Goal: Task Accomplishment & Management: Manage account settings

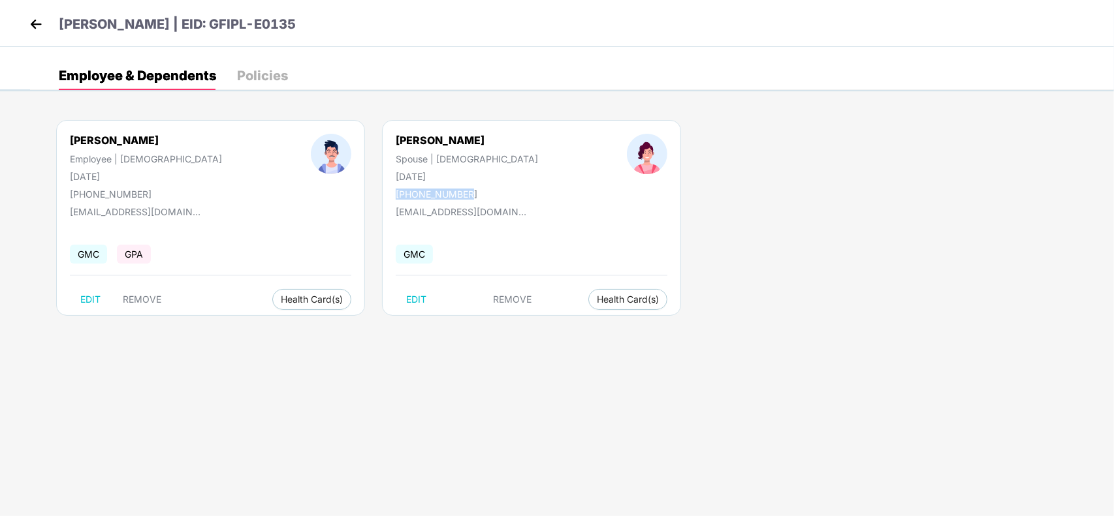
click at [36, 20] on img at bounding box center [36, 24] width 20 height 20
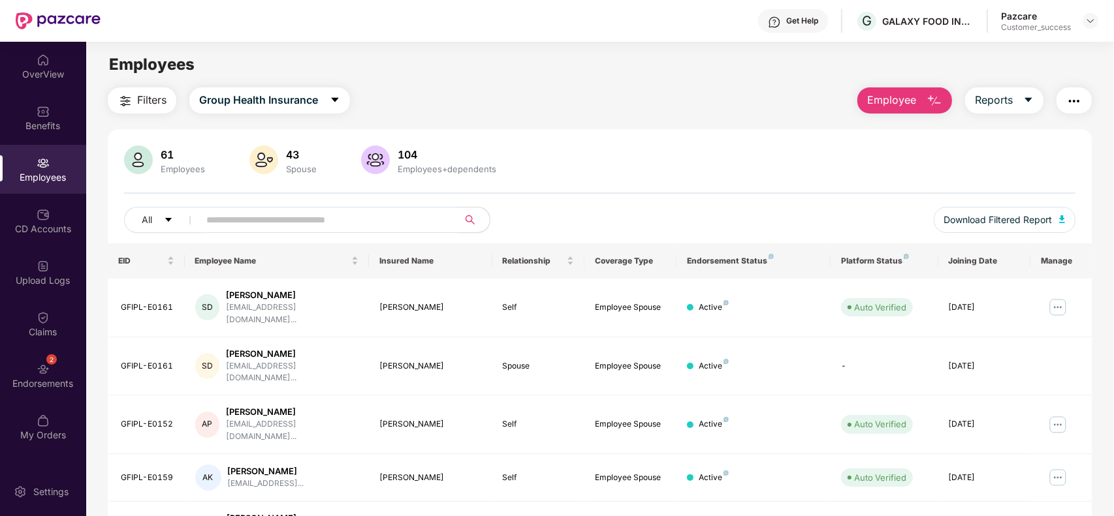
click at [1097, 14] on div at bounding box center [1090, 21] width 16 height 16
click at [1088, 20] on img at bounding box center [1090, 21] width 10 height 10
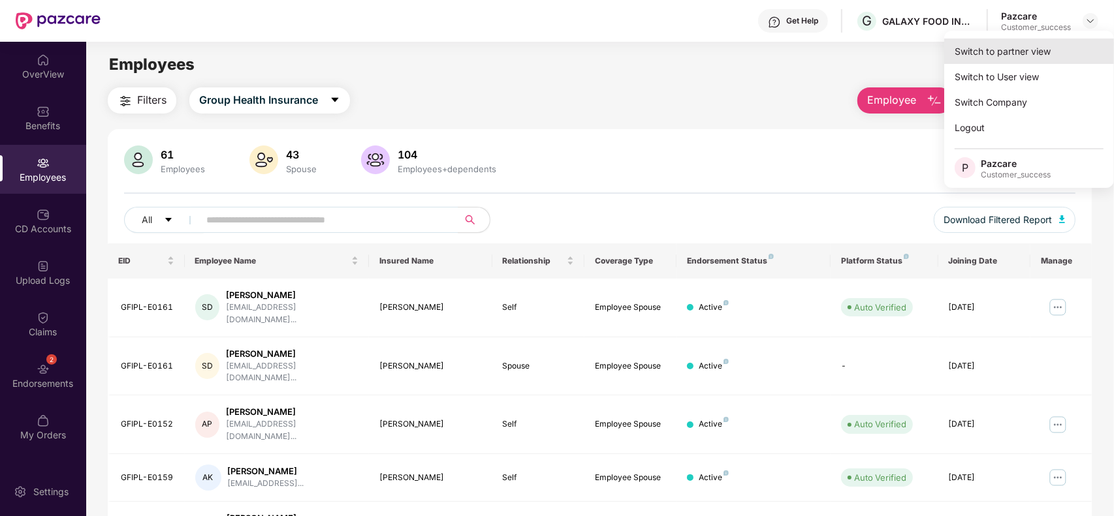
click at [1038, 46] on div "Switch to partner view" at bounding box center [1029, 51] width 170 height 25
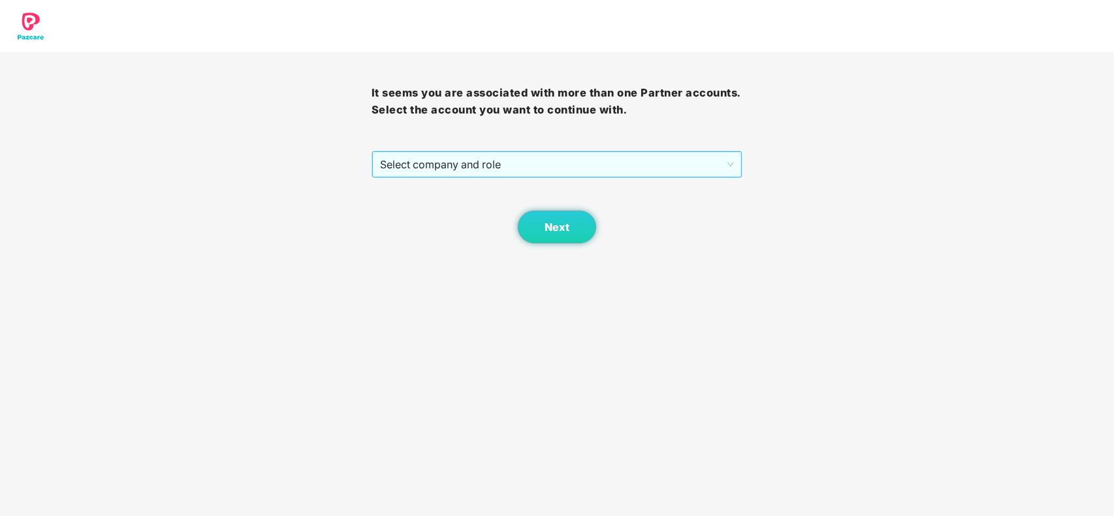
click at [580, 164] on span "Select company and role" at bounding box center [557, 164] width 354 height 25
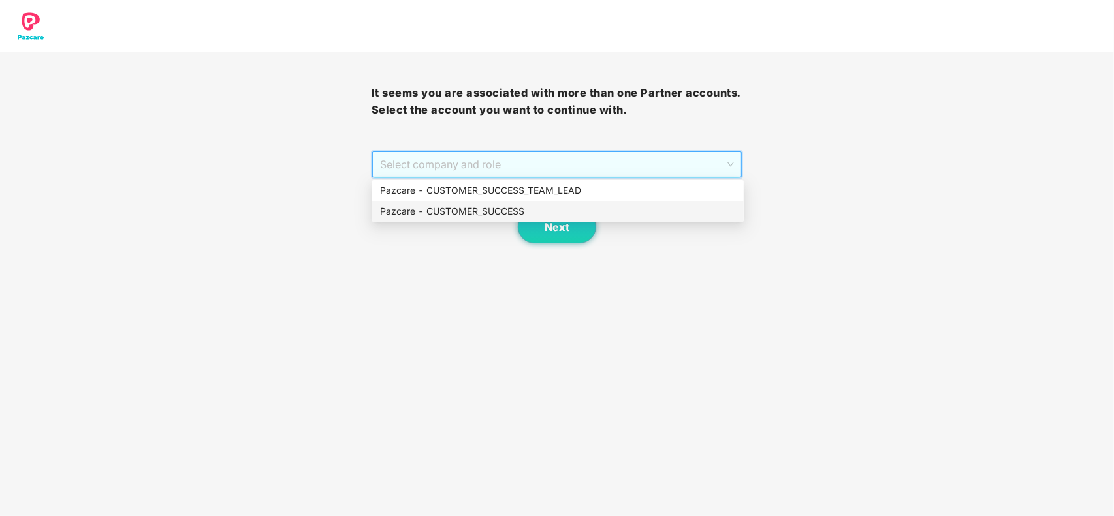
click at [488, 211] on div "Pazcare - CUSTOMER_SUCCESS" at bounding box center [558, 211] width 356 height 14
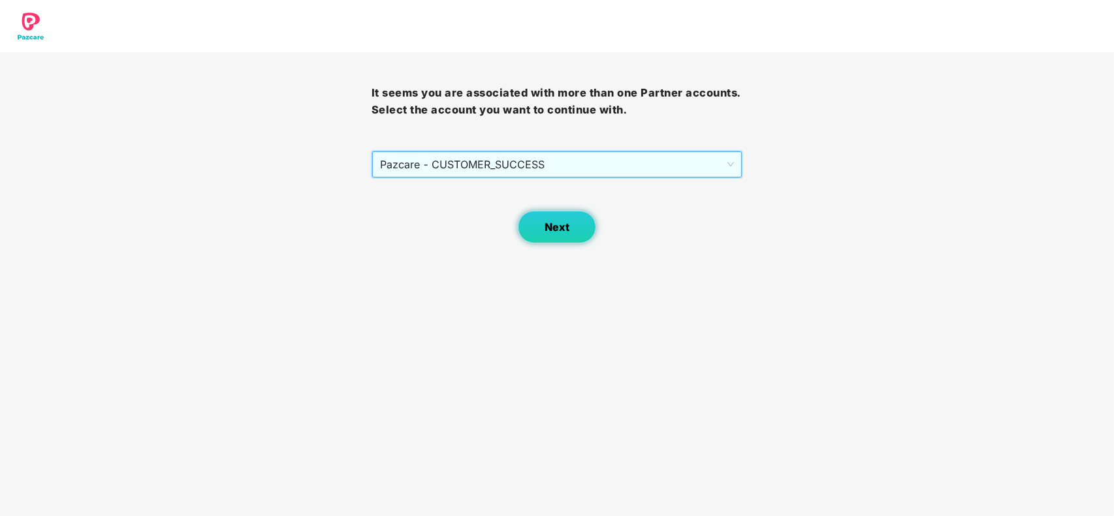
click at [555, 232] on span "Next" at bounding box center [556, 227] width 25 height 12
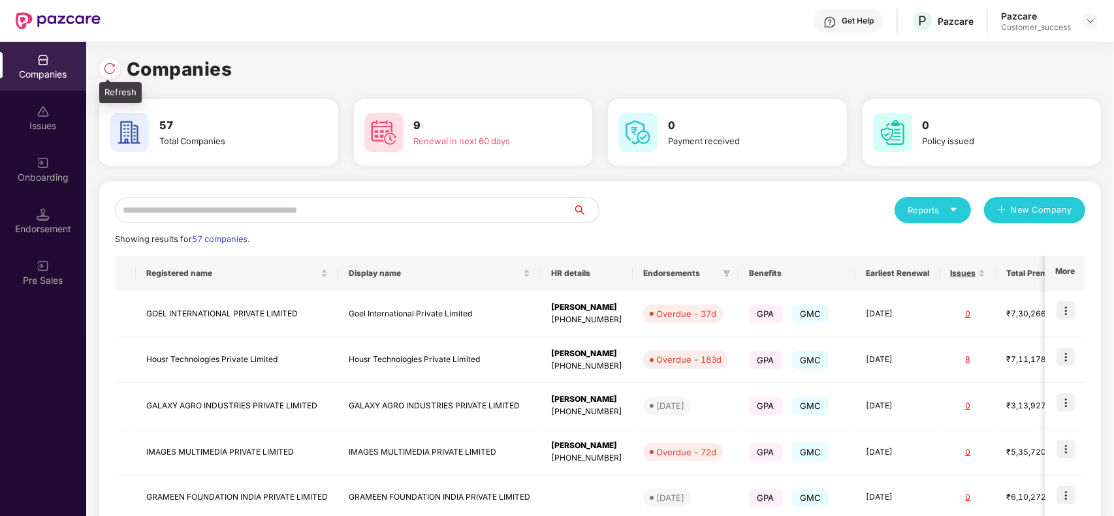
click at [103, 72] on img at bounding box center [109, 68] width 13 height 13
click at [108, 70] on img at bounding box center [109, 68] width 13 height 13
click at [168, 214] on input "text" at bounding box center [344, 210] width 458 height 26
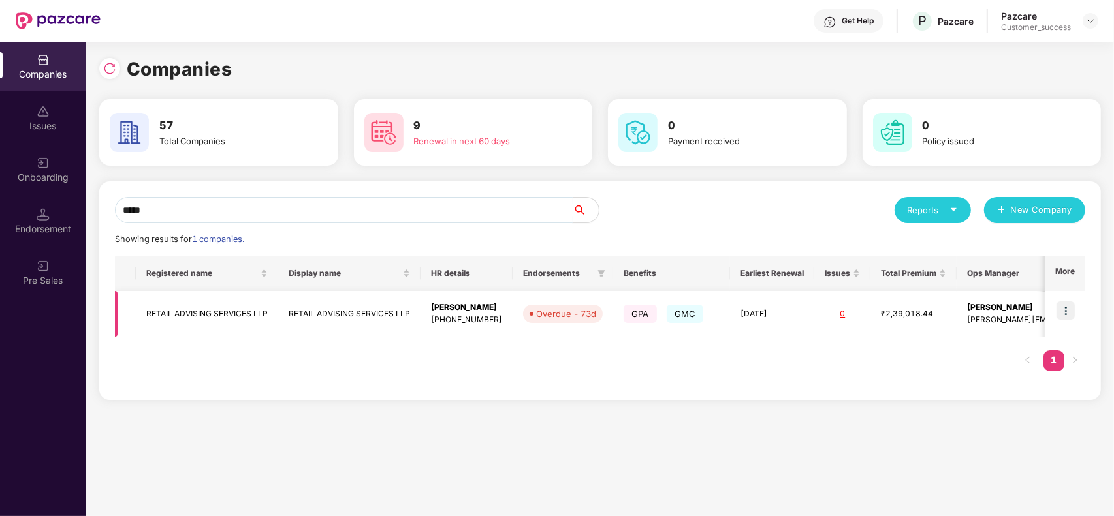
type input "*****"
click at [1071, 312] on img at bounding box center [1065, 311] width 18 height 18
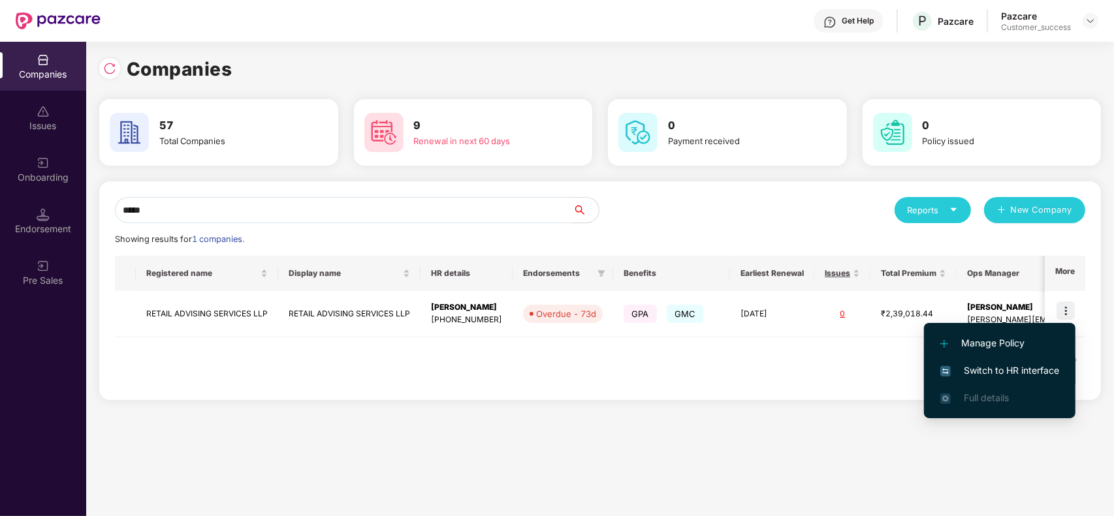
click at [1005, 377] on span "Switch to HR interface" at bounding box center [999, 371] width 119 height 14
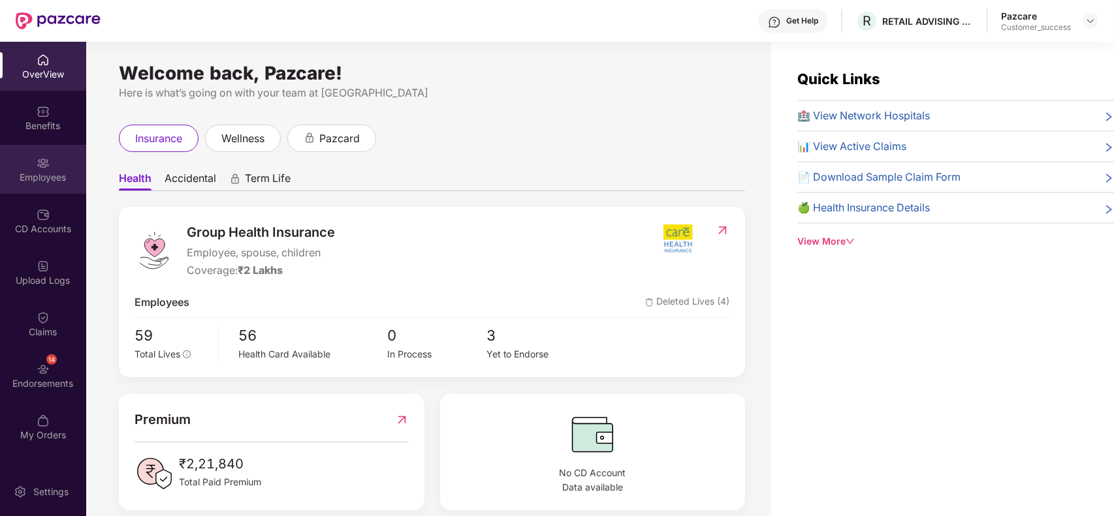
click at [43, 183] on div "Employees" at bounding box center [43, 177] width 86 height 13
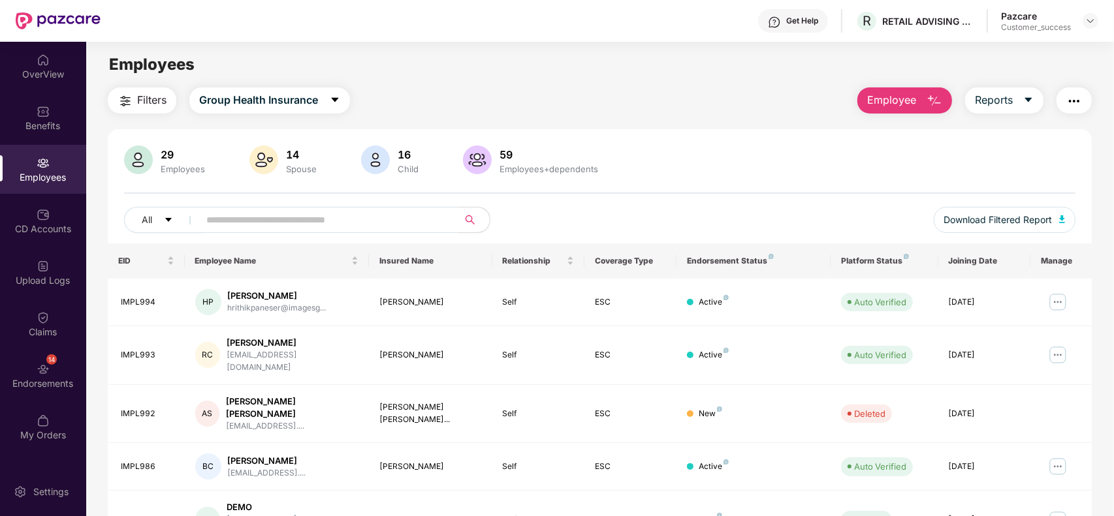
click at [294, 222] on input "text" at bounding box center [323, 220] width 234 height 20
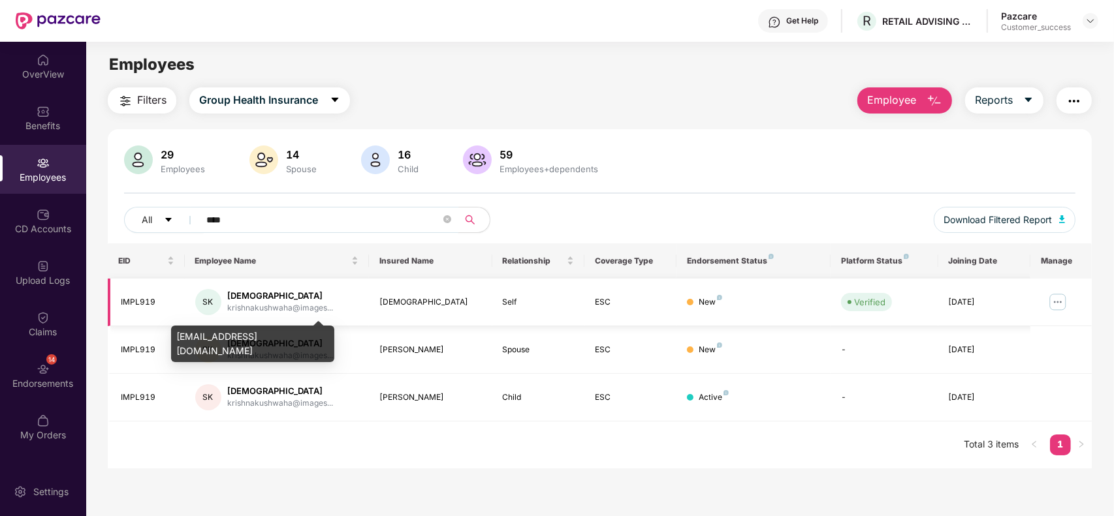
scroll to position [41, 0]
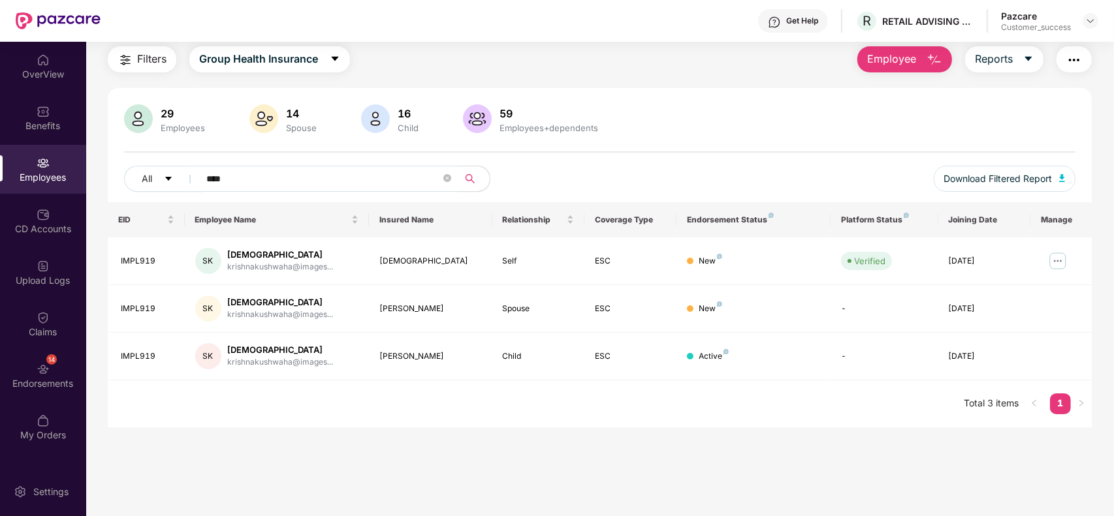
type input "****"
click at [132, 263] on div "IMPL919" at bounding box center [148, 261] width 54 height 12
copy div "IMPL919"
click at [59, 132] on div "Benefits" at bounding box center [43, 117] width 86 height 49
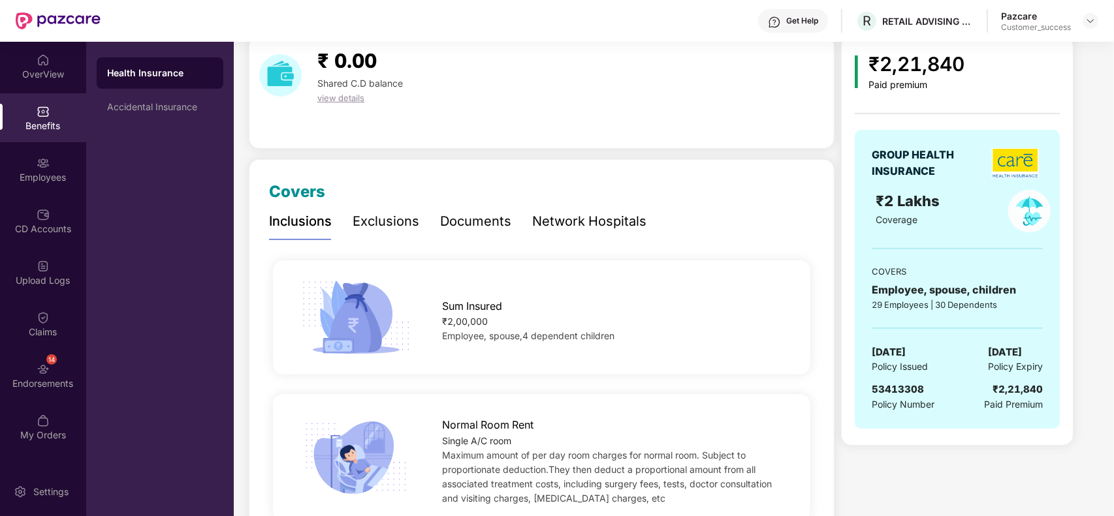
scroll to position [92, 0]
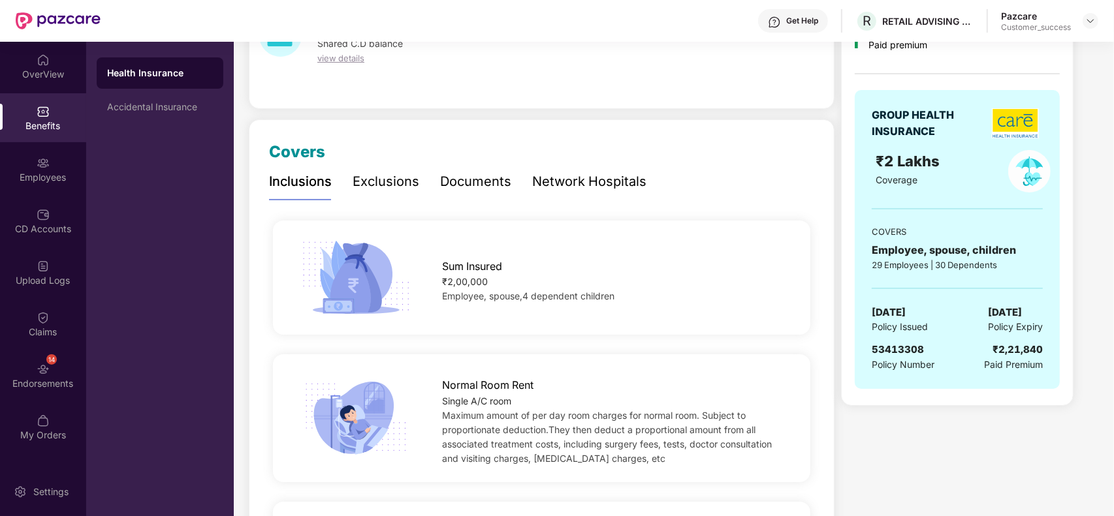
click at [900, 347] on span "53413308" at bounding box center [897, 349] width 52 height 12
copy span "53413308"
click at [48, 172] on div "Employees" at bounding box center [43, 177] width 86 height 13
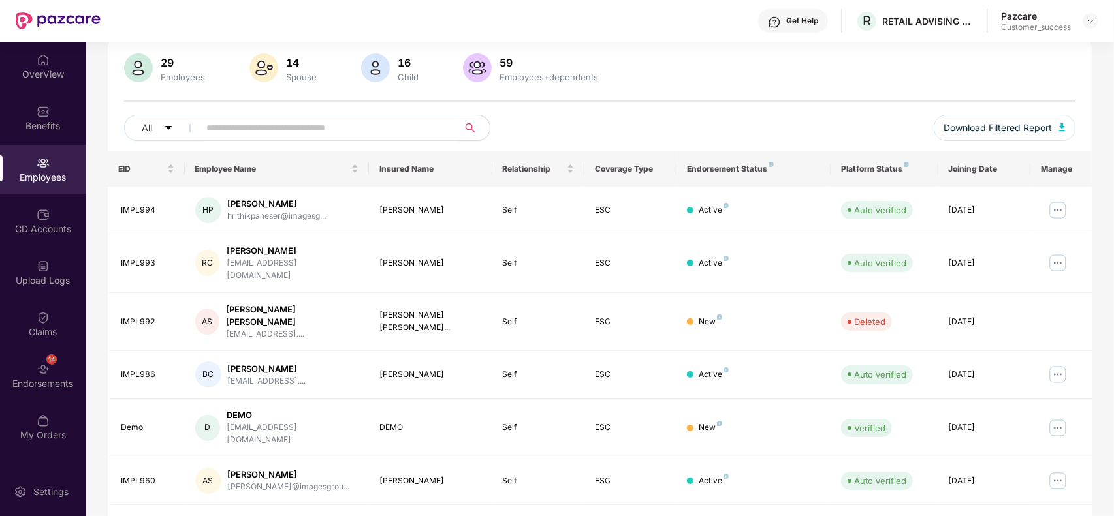
click at [341, 134] on input "text" at bounding box center [323, 128] width 234 height 20
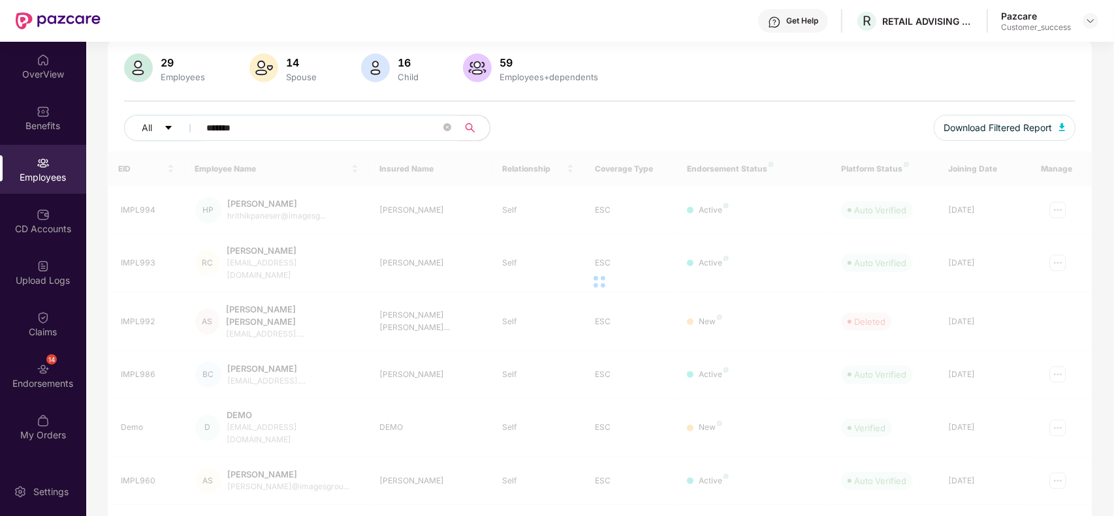
scroll to position [41, 0]
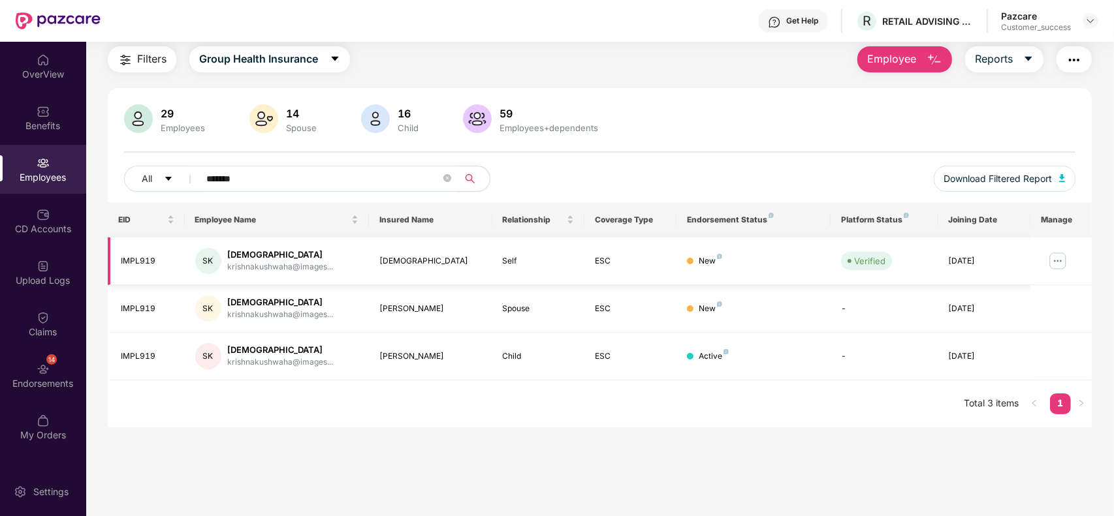
type input "*******"
click at [1059, 260] on img at bounding box center [1057, 261] width 21 height 21
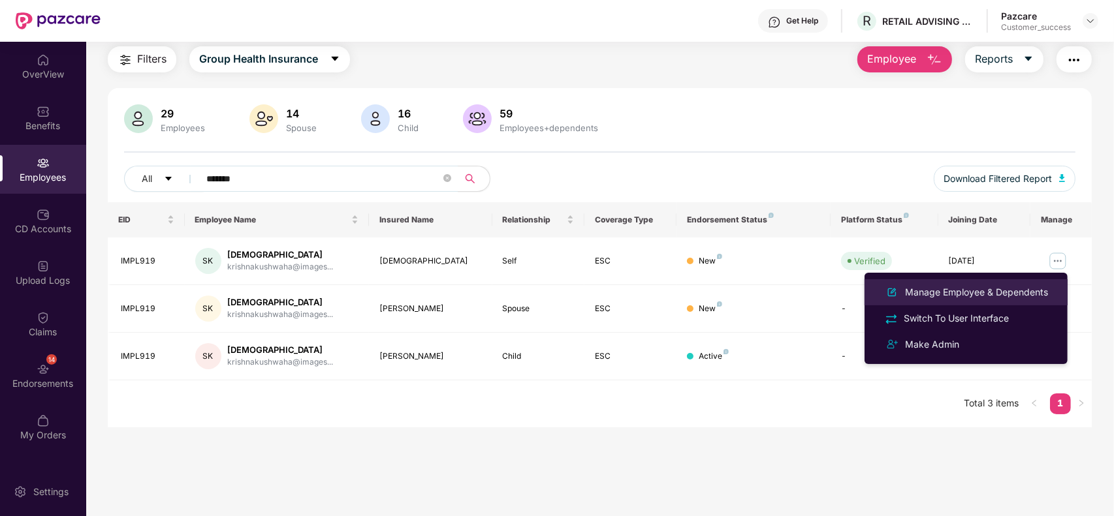
click at [1004, 286] on div "Manage Employee & Dependents" at bounding box center [976, 292] width 148 height 14
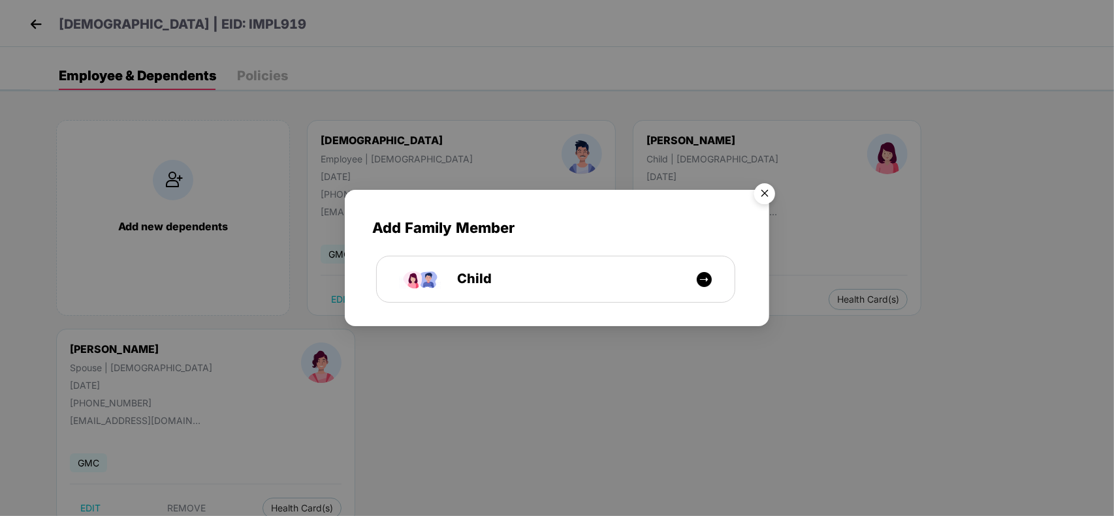
click at [762, 191] on img "Close" at bounding box center [764, 196] width 37 height 37
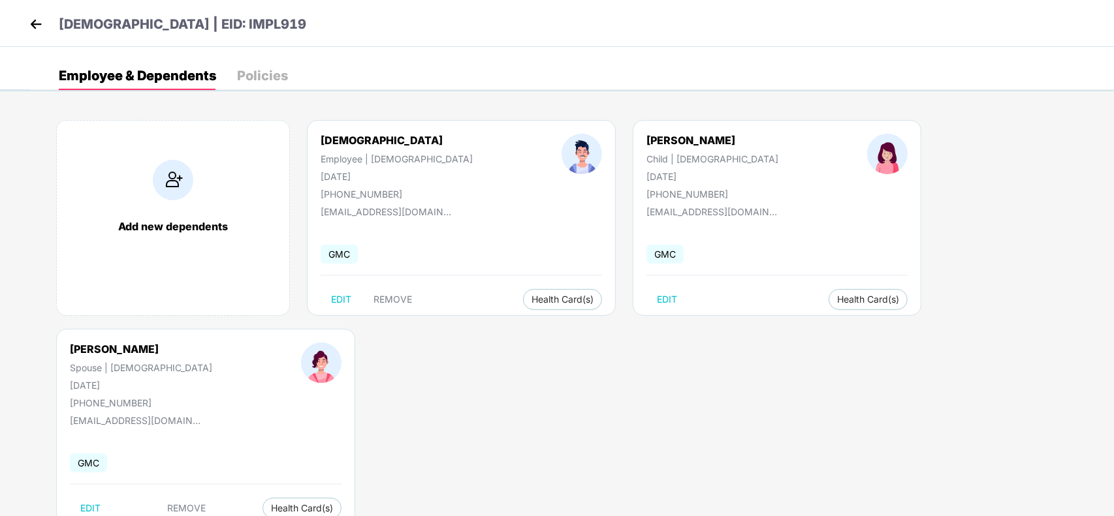
click at [240, 82] on div "Policies" at bounding box center [262, 75] width 51 height 13
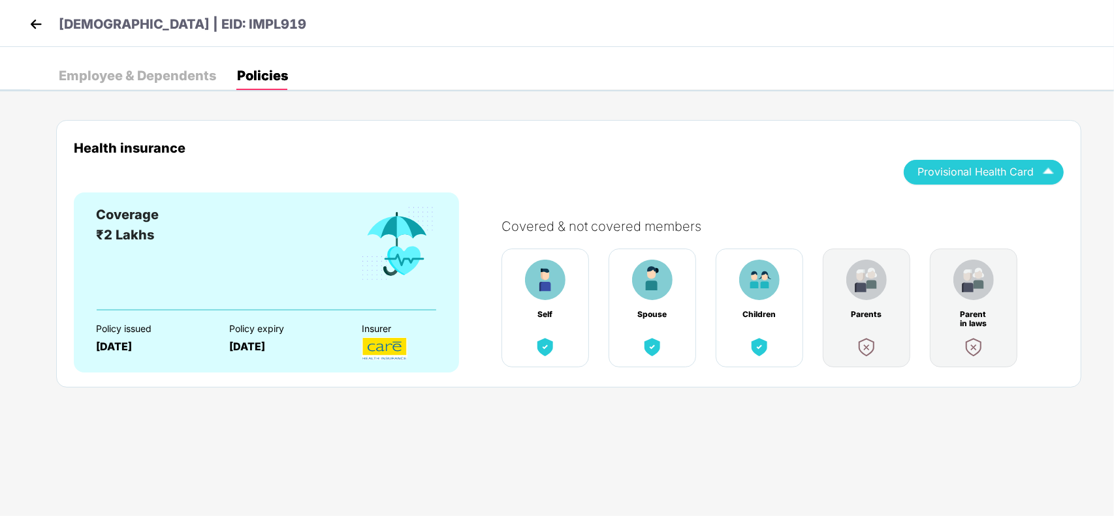
click at [987, 168] on span "Provisional Health Card" at bounding box center [975, 171] width 116 height 7
click at [791, 189] on div "Health insurance Provisional Health Card" at bounding box center [569, 166] width 990 height 52
click at [38, 26] on img at bounding box center [36, 24] width 20 height 20
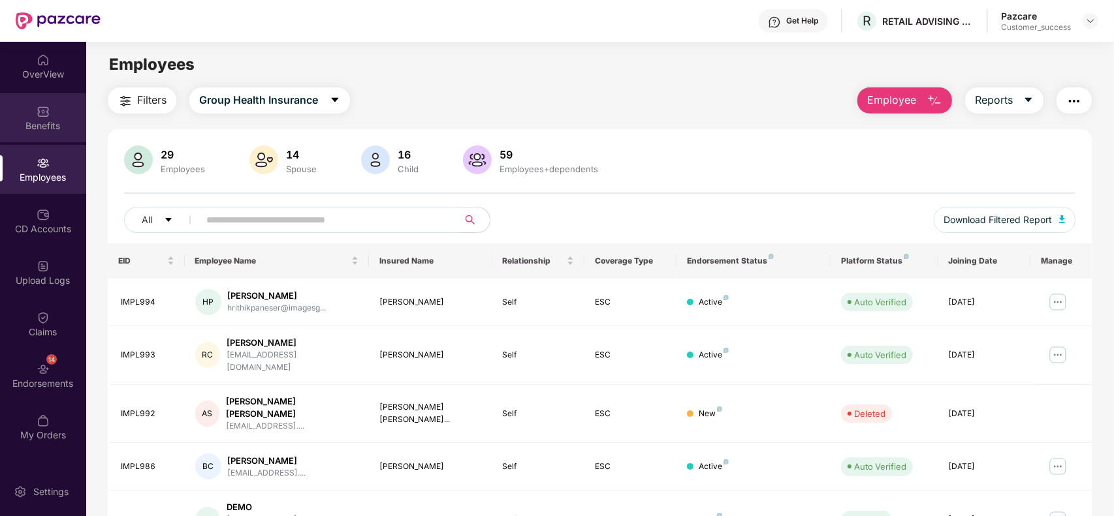
click at [46, 106] on img at bounding box center [43, 111] width 13 height 13
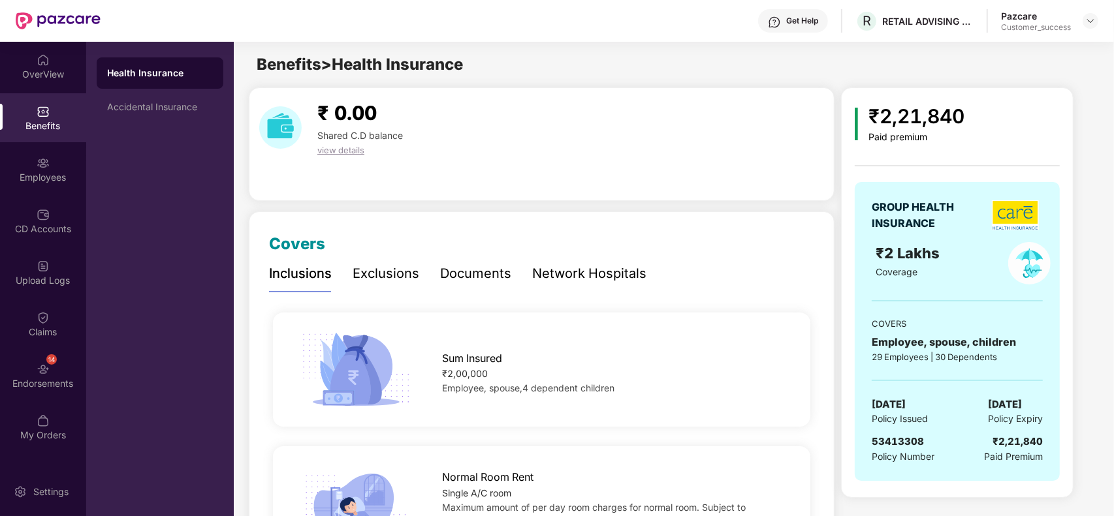
click at [886, 445] on span "53413308" at bounding box center [897, 441] width 52 height 12
copy span "53413308"
click at [61, 176] on div "Employees" at bounding box center [43, 177] width 86 height 13
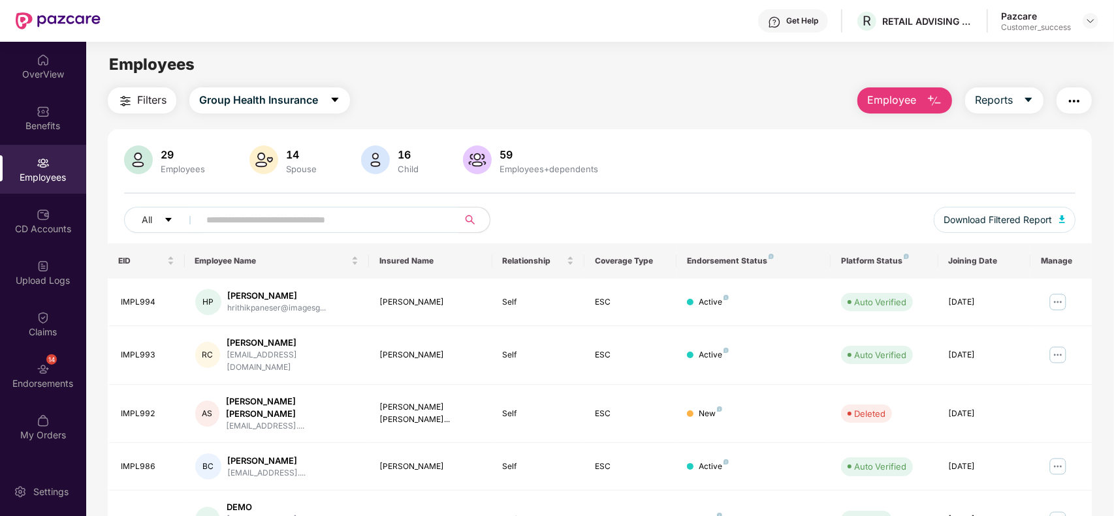
click at [291, 219] on input "text" at bounding box center [323, 220] width 234 height 20
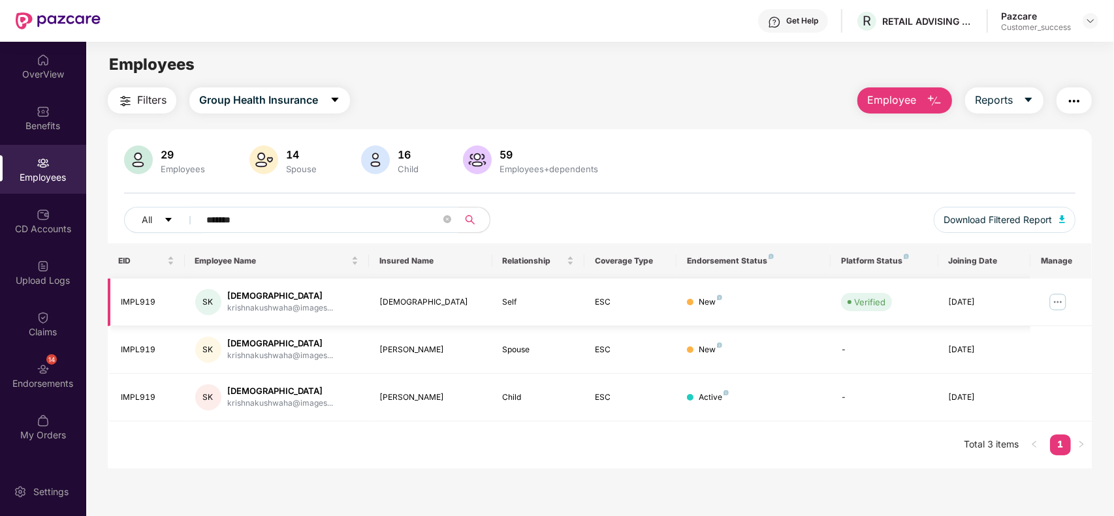
type input "*******"
click at [41, 383] on div "Endorsements" at bounding box center [43, 383] width 86 height 13
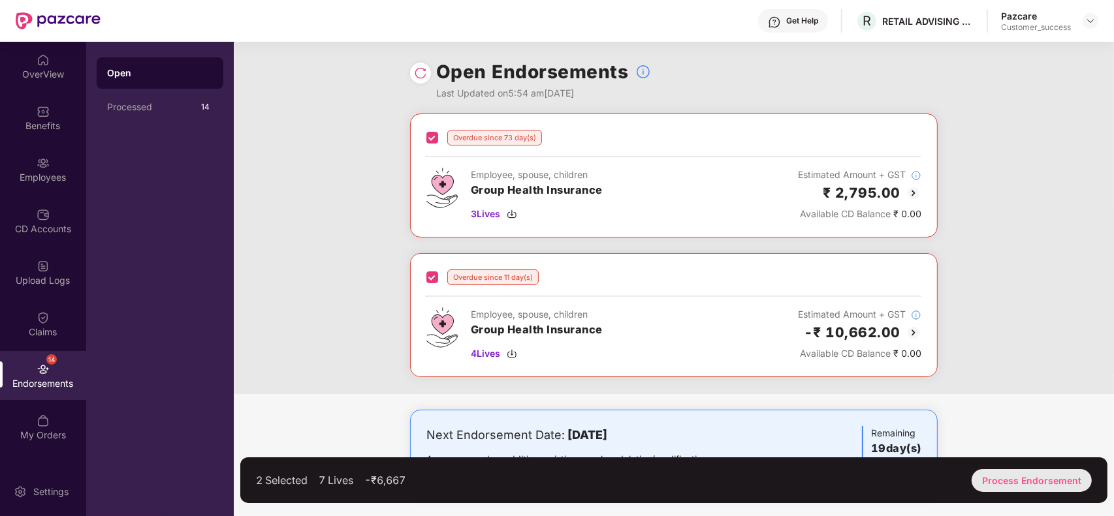
click at [1053, 475] on div "Process Endorsement" at bounding box center [1031, 480] width 120 height 23
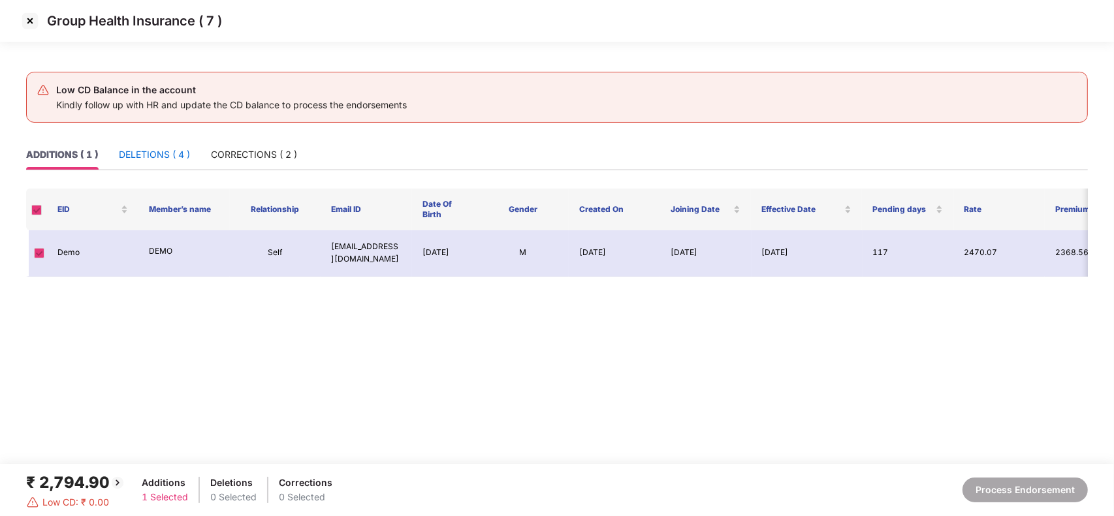
click at [158, 155] on div "DELETIONS ( 4 )" at bounding box center [154, 155] width 71 height 14
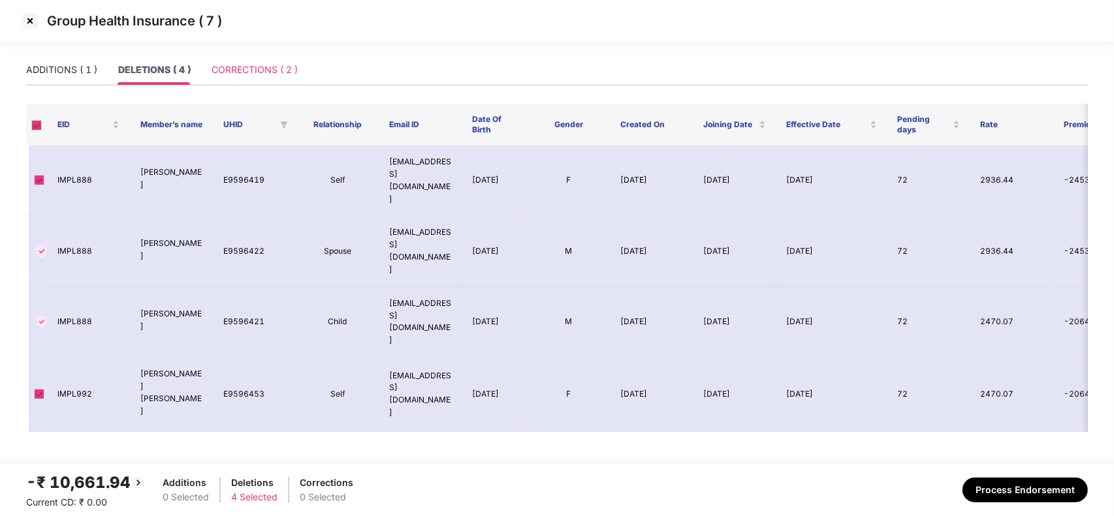
click at [246, 80] on div "CORRECTIONS ( 2 )" at bounding box center [254, 70] width 86 height 30
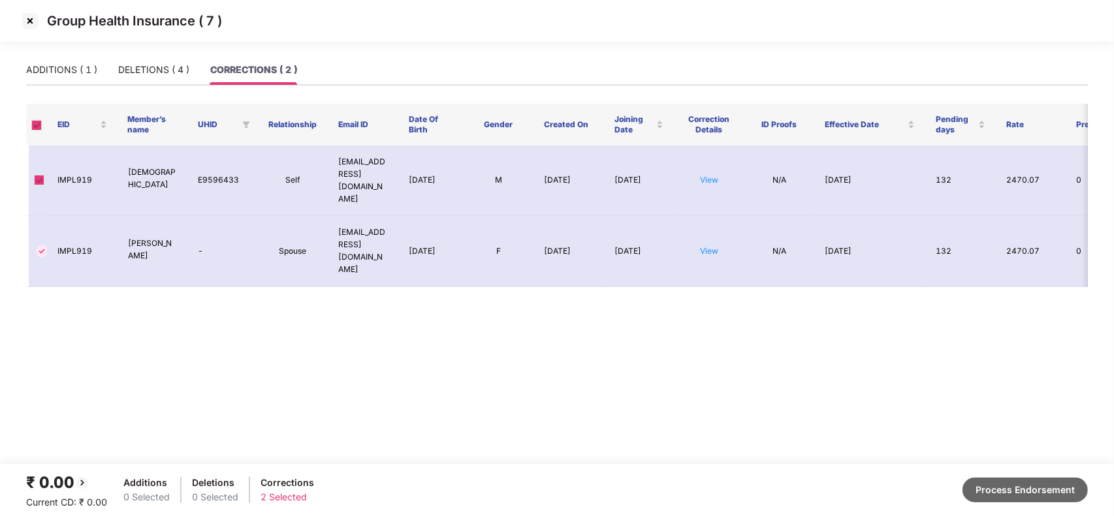
click at [991, 485] on button "Process Endorsement" at bounding box center [1024, 490] width 125 height 25
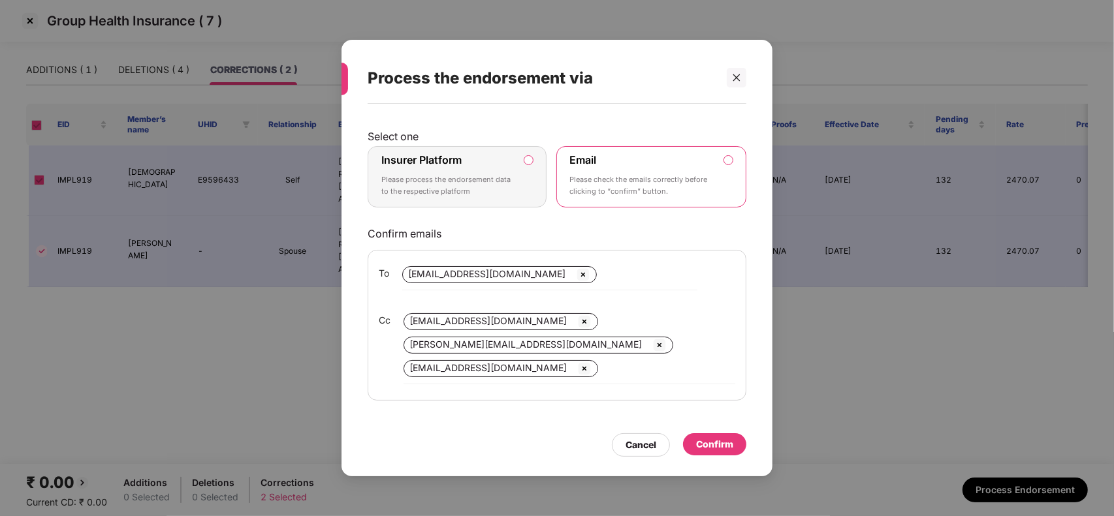
click at [508, 191] on p "Please process the endorsement data to the respective platform" at bounding box center [447, 185] width 133 height 23
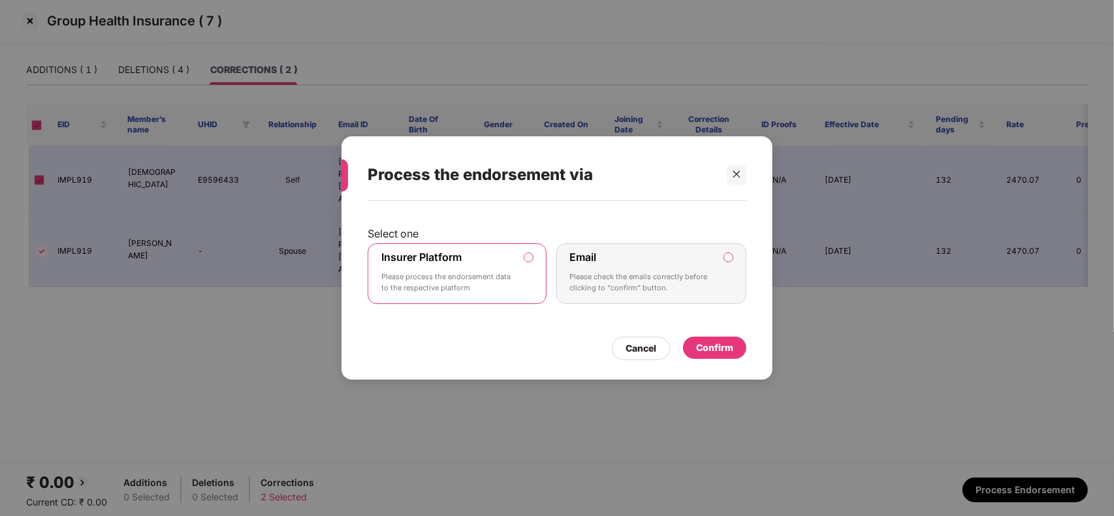
click at [729, 337] on div "Confirm" at bounding box center [714, 348] width 63 height 22
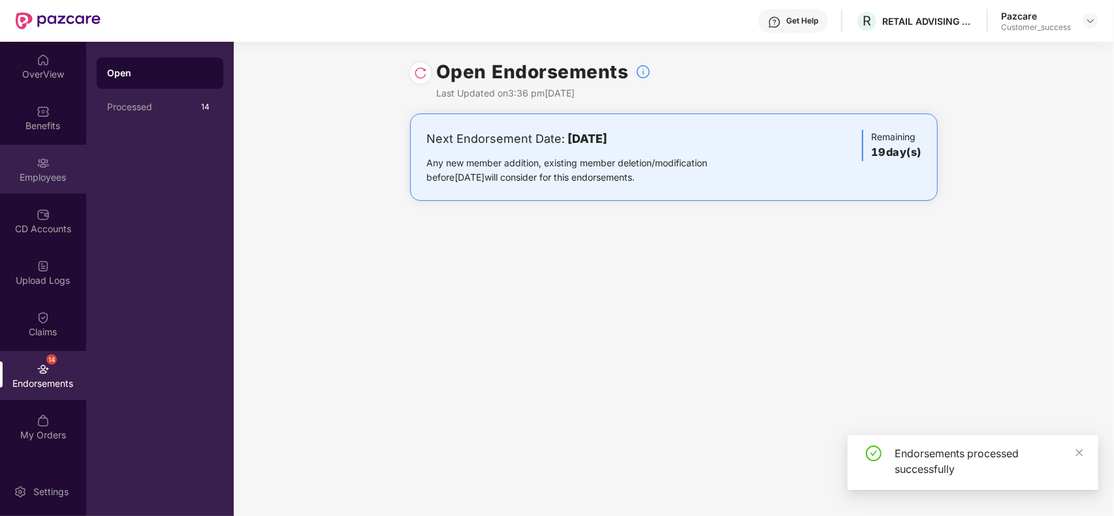
click at [29, 168] on div "Employees" at bounding box center [43, 169] width 86 height 49
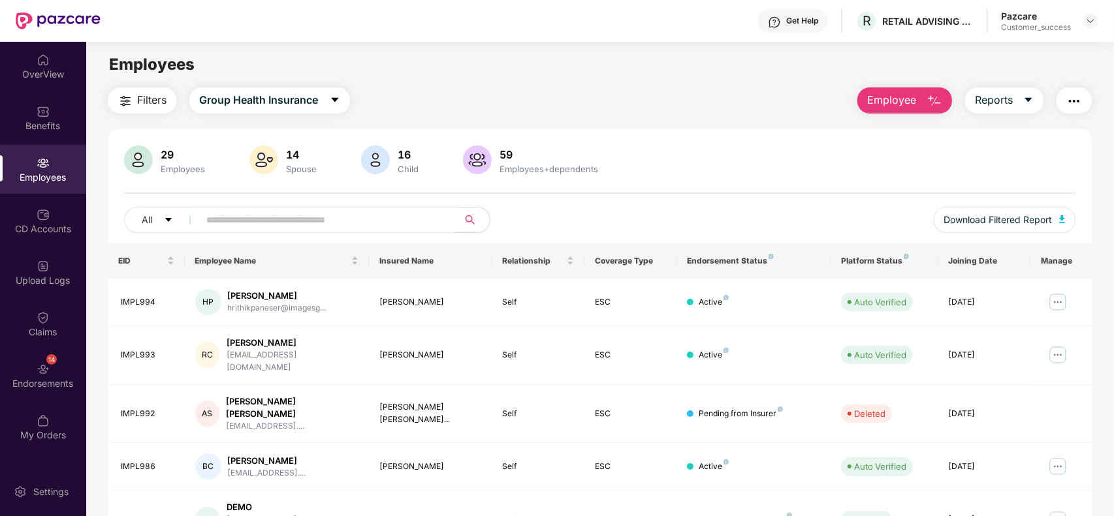
click at [124, 106] on img "button" at bounding box center [125, 101] width 16 height 16
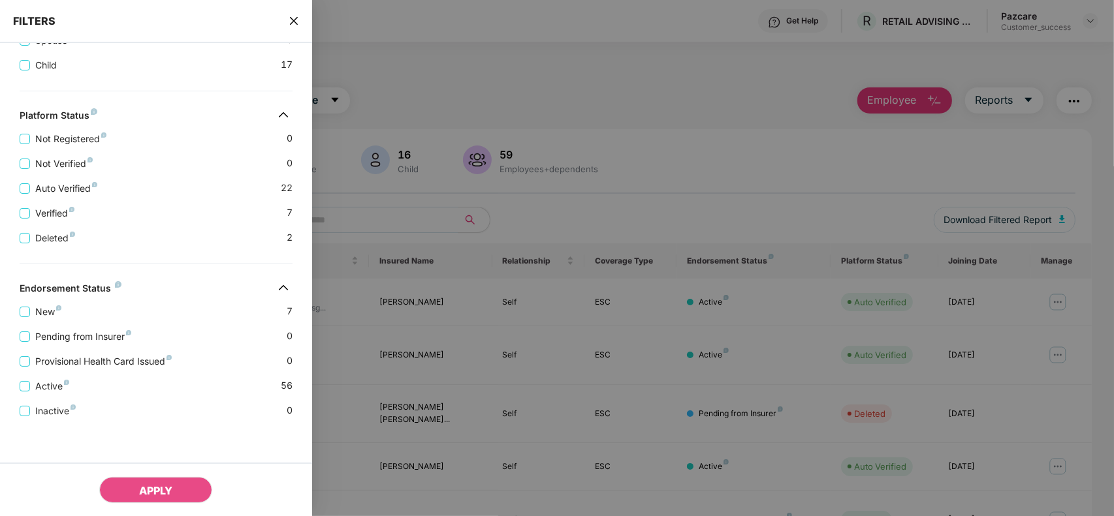
scroll to position [340, 0]
click at [46, 305] on span "New" at bounding box center [48, 312] width 37 height 14
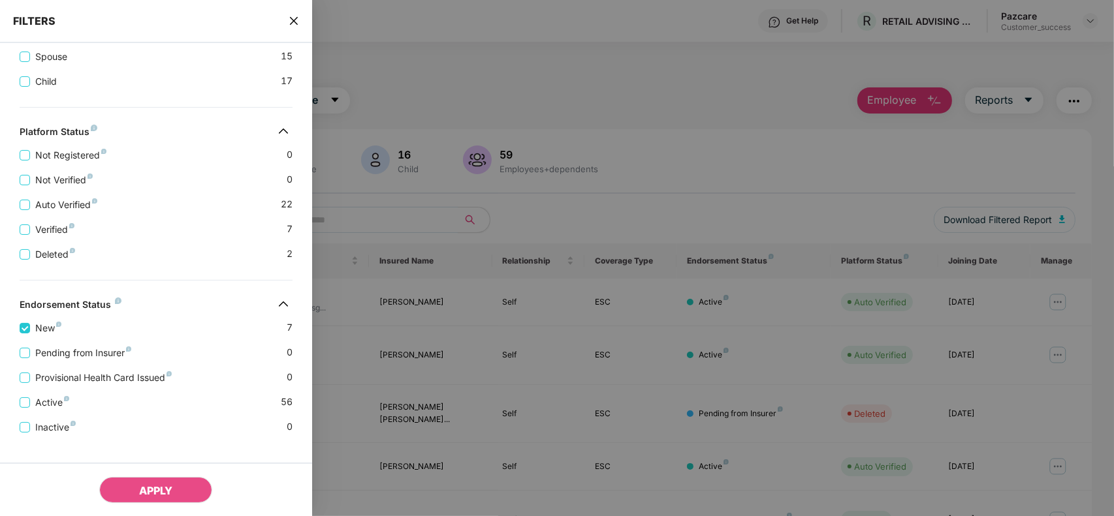
click at [136, 508] on div "APPLY" at bounding box center [156, 490] width 312 height 54
click at [152, 496] on span "APPLY" at bounding box center [155, 490] width 33 height 13
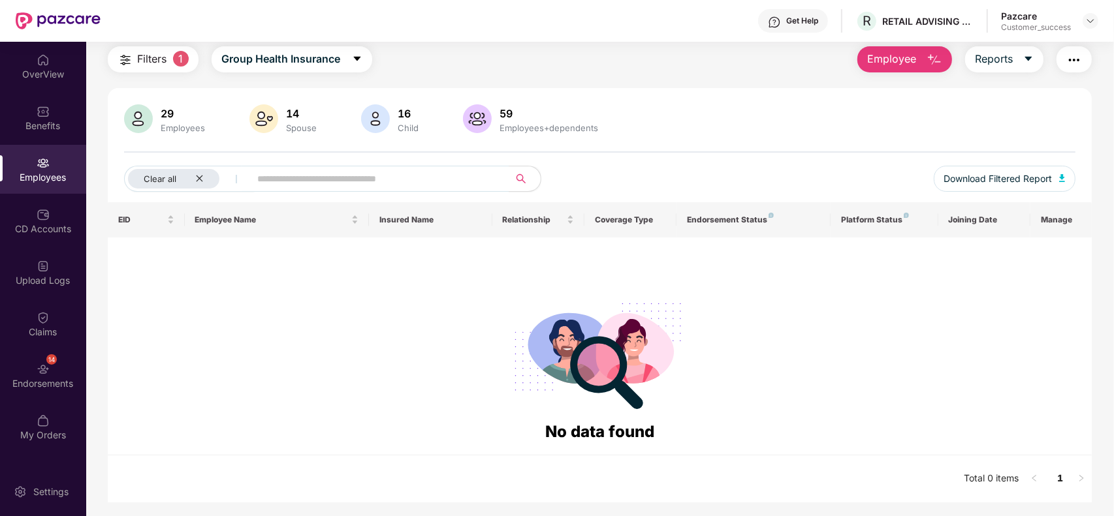
scroll to position [0, 0]
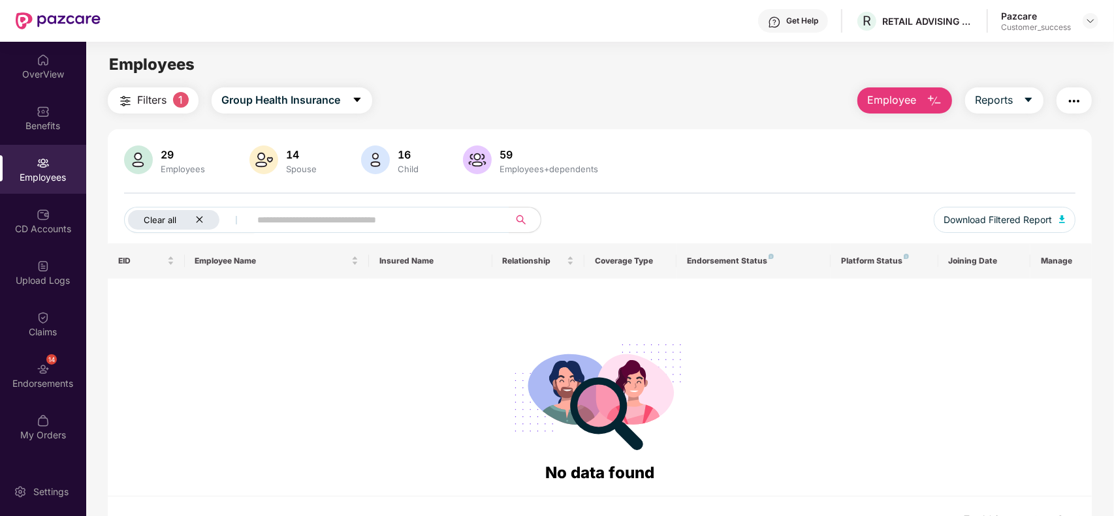
click at [196, 222] on icon "close" at bounding box center [199, 219] width 8 height 8
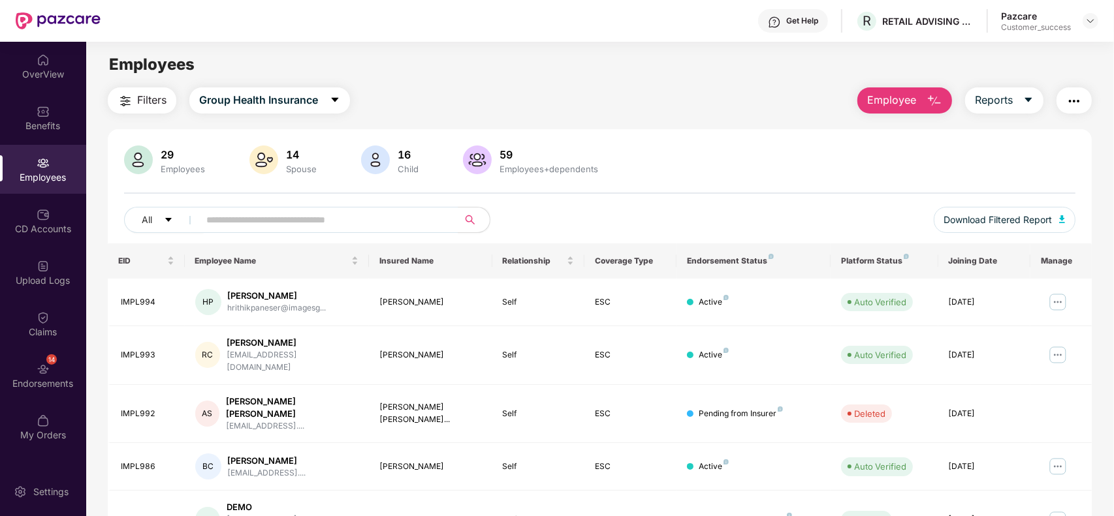
click at [123, 100] on img "button" at bounding box center [125, 101] width 16 height 16
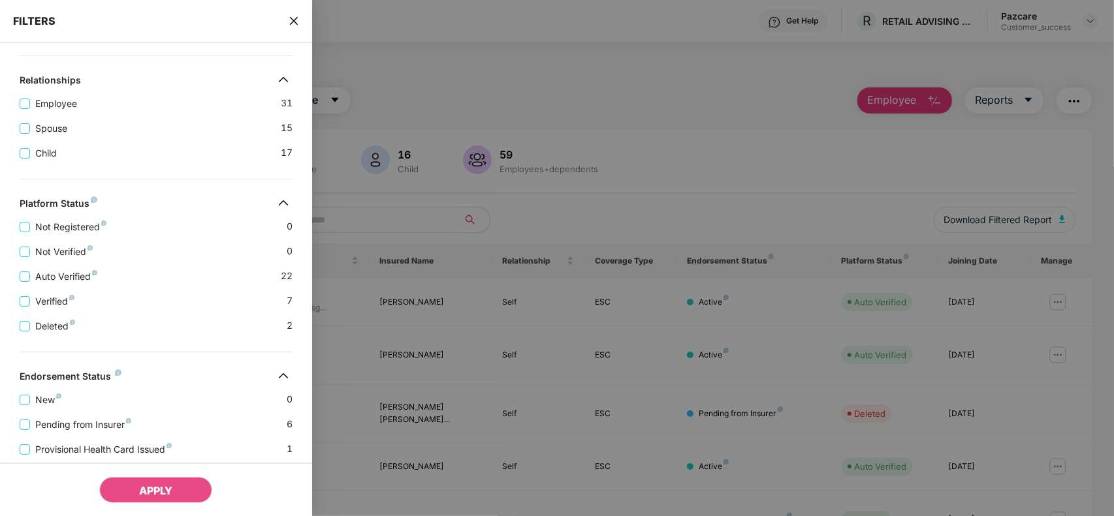
scroll to position [261, 0]
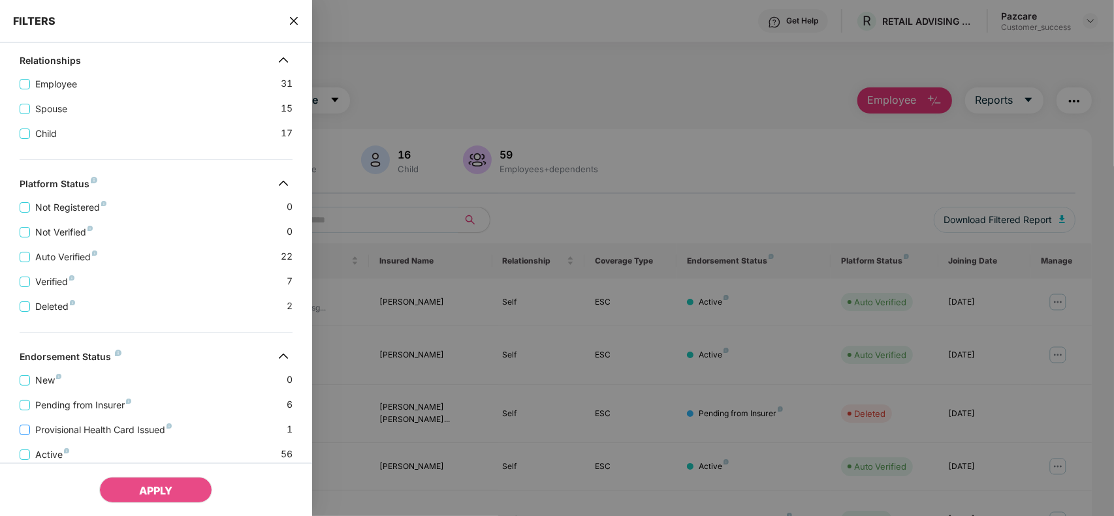
click at [109, 437] on span "Provisional Health Card Issued" at bounding box center [103, 430] width 147 height 14
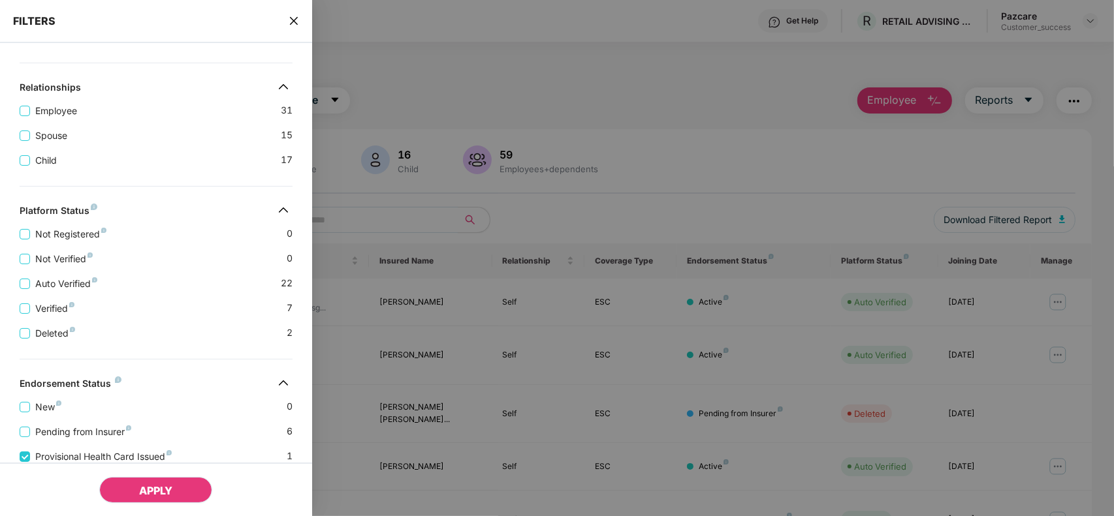
click at [151, 483] on button "APPLY" at bounding box center [155, 490] width 113 height 26
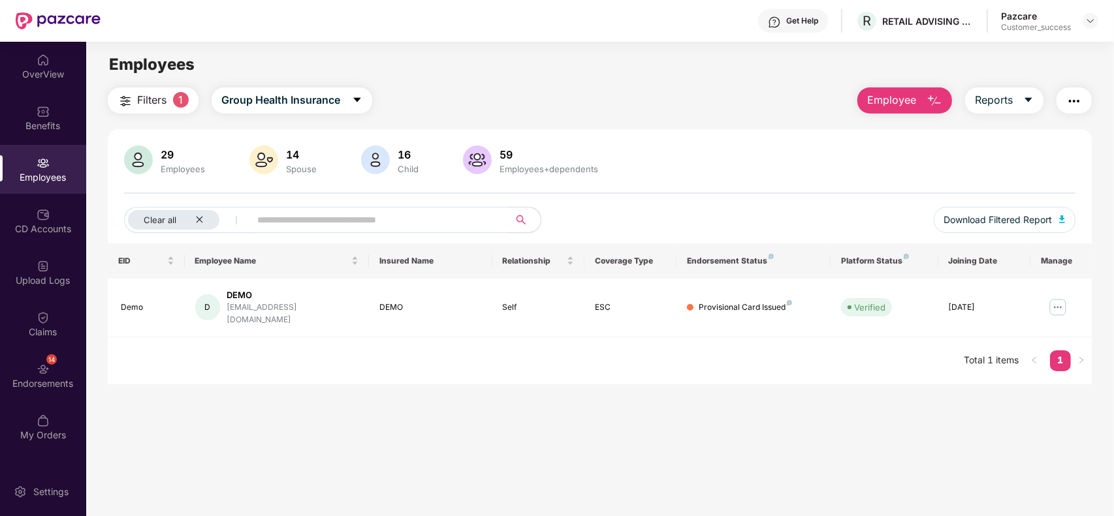
click at [148, 106] on span "Filters" at bounding box center [151, 100] width 29 height 16
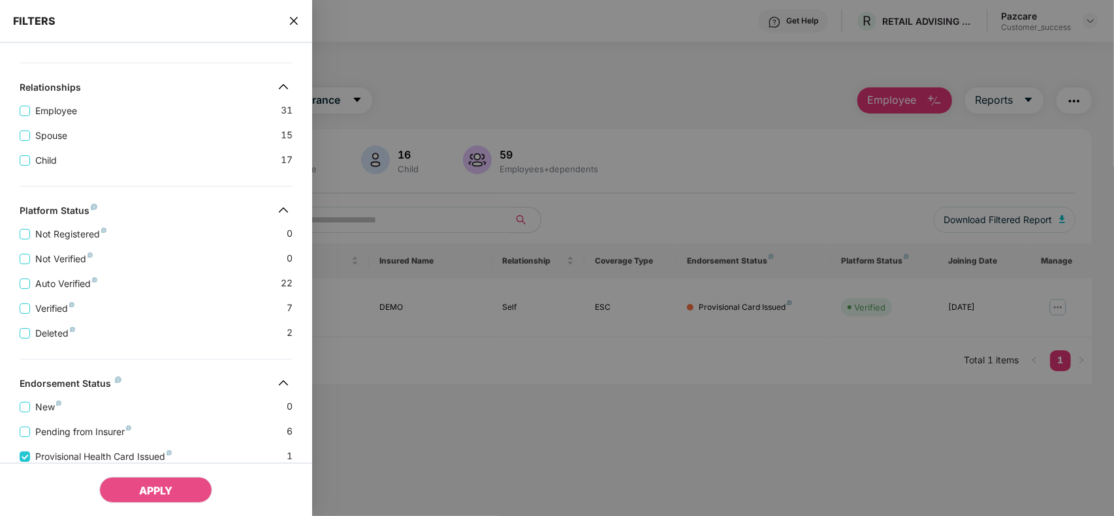
scroll to position [367, 0]
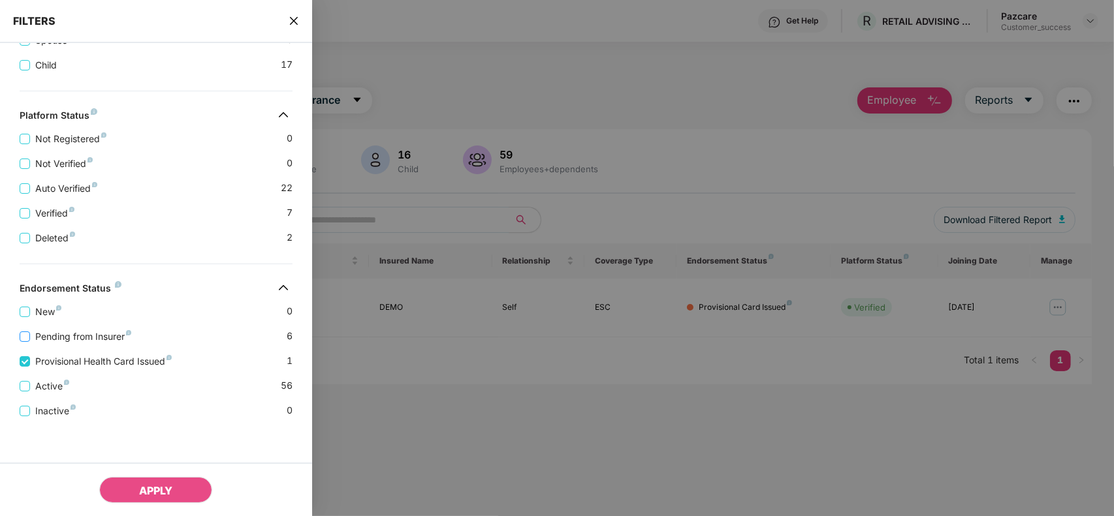
click at [44, 336] on span "Pending from Insurer" at bounding box center [83, 337] width 106 height 14
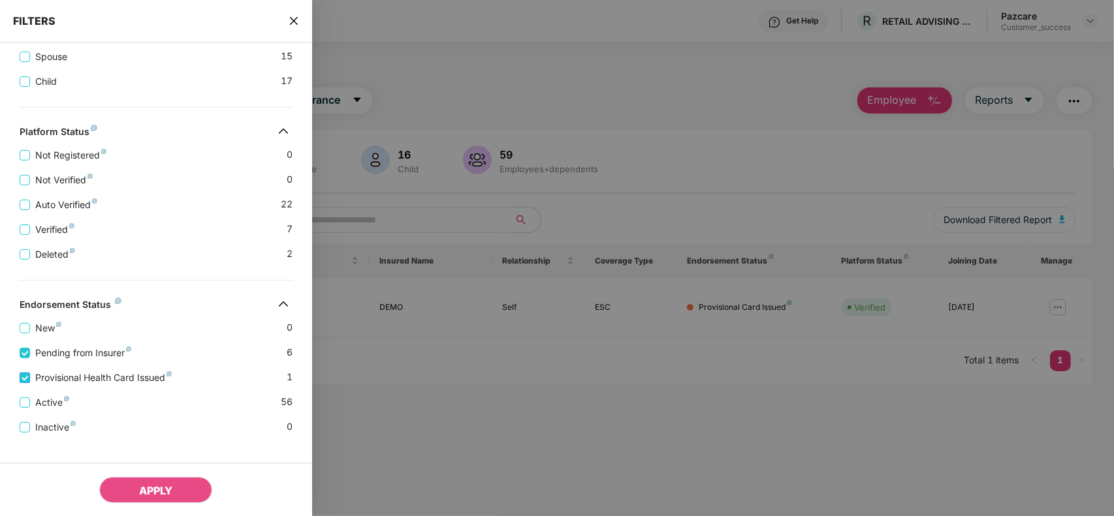
click at [52, 384] on span "Provisional Health Card Issued" at bounding box center [103, 378] width 147 height 14
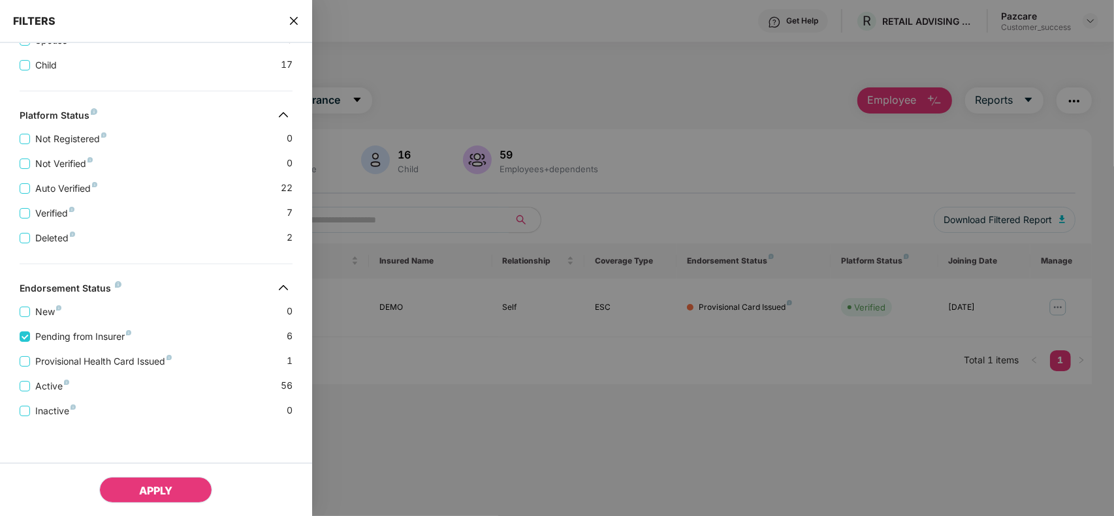
click at [126, 483] on button "APPLY" at bounding box center [155, 490] width 113 height 26
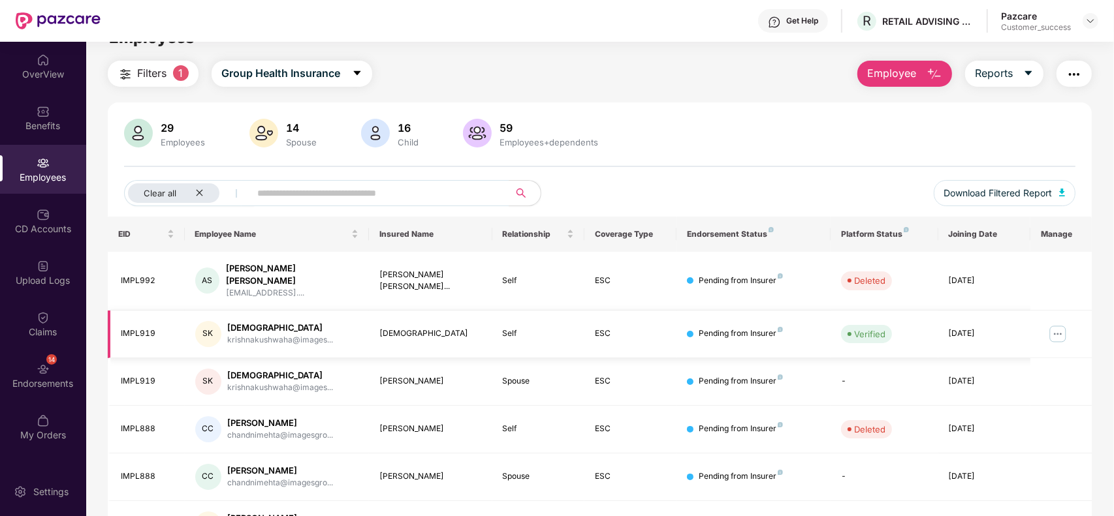
scroll to position [26, 0]
click at [1078, 77] on img "button" at bounding box center [1074, 75] width 16 height 16
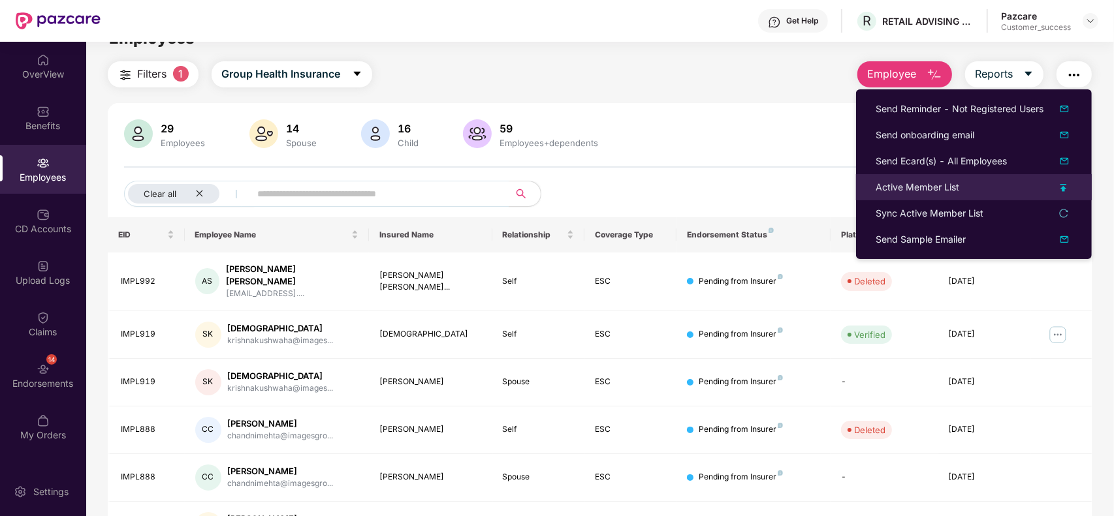
click at [1058, 186] on div "Active Member List" at bounding box center [973, 187] width 196 height 14
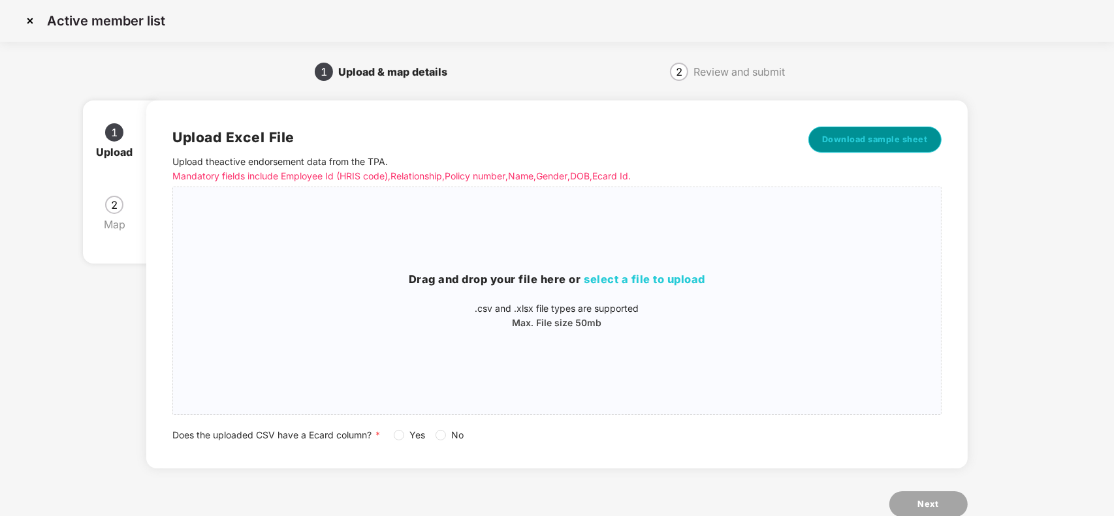
click at [870, 145] on span "Download sample sheet" at bounding box center [875, 139] width 106 height 13
click at [28, 20] on img at bounding box center [30, 20] width 21 height 21
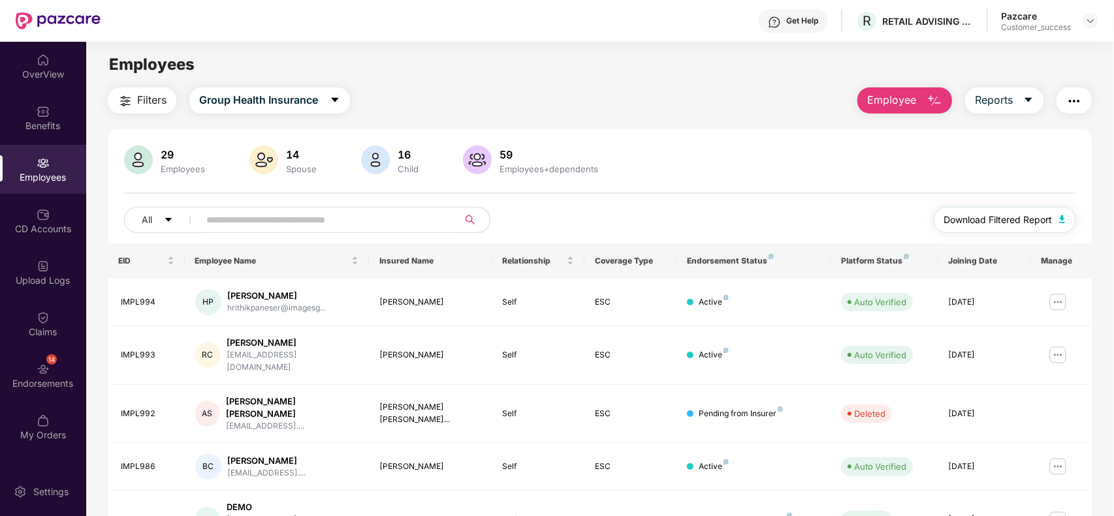
click at [1003, 217] on span "Download Filtered Report" at bounding box center [998, 220] width 108 height 14
click at [1071, 104] on img "button" at bounding box center [1074, 101] width 16 height 16
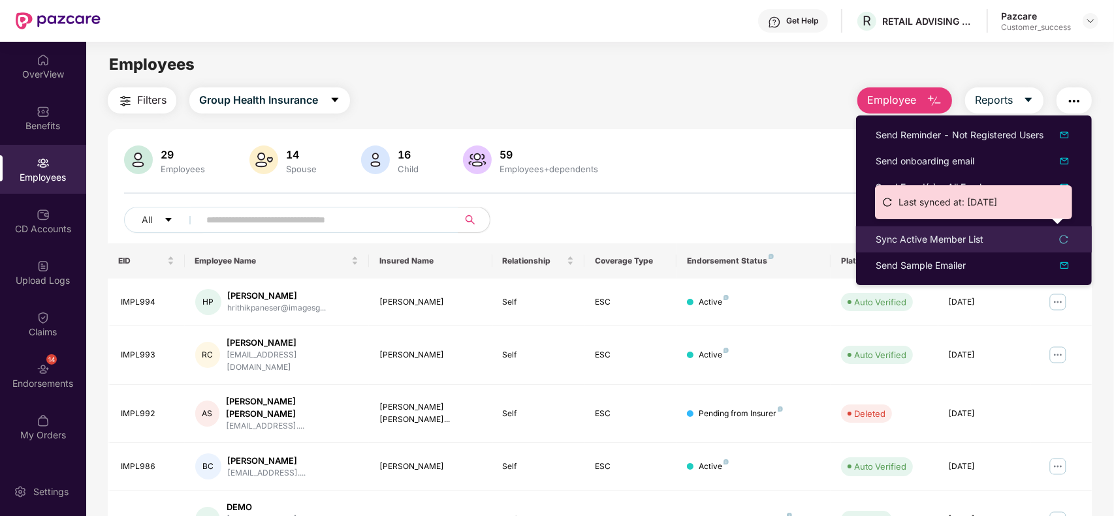
click at [932, 236] on div "Sync Active Member List" at bounding box center [929, 239] width 108 height 14
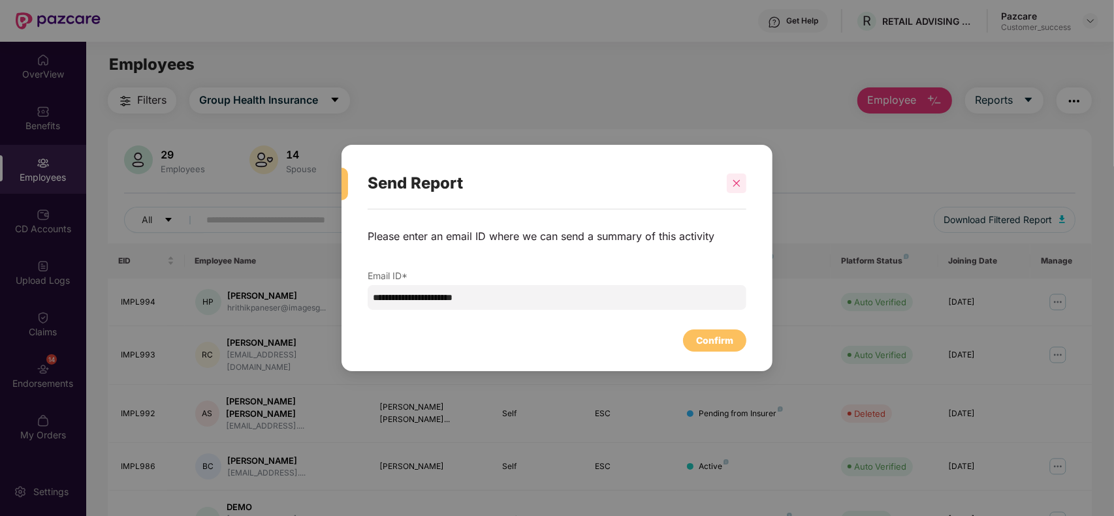
click at [736, 184] on icon "close" at bounding box center [736, 183] width 9 height 9
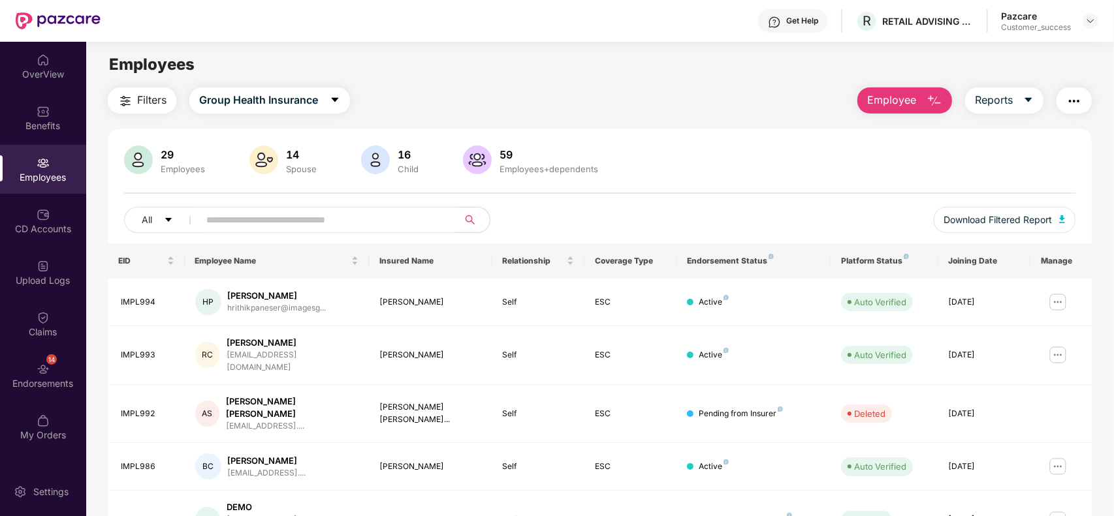
click at [1078, 102] on img "button" at bounding box center [1074, 101] width 16 height 16
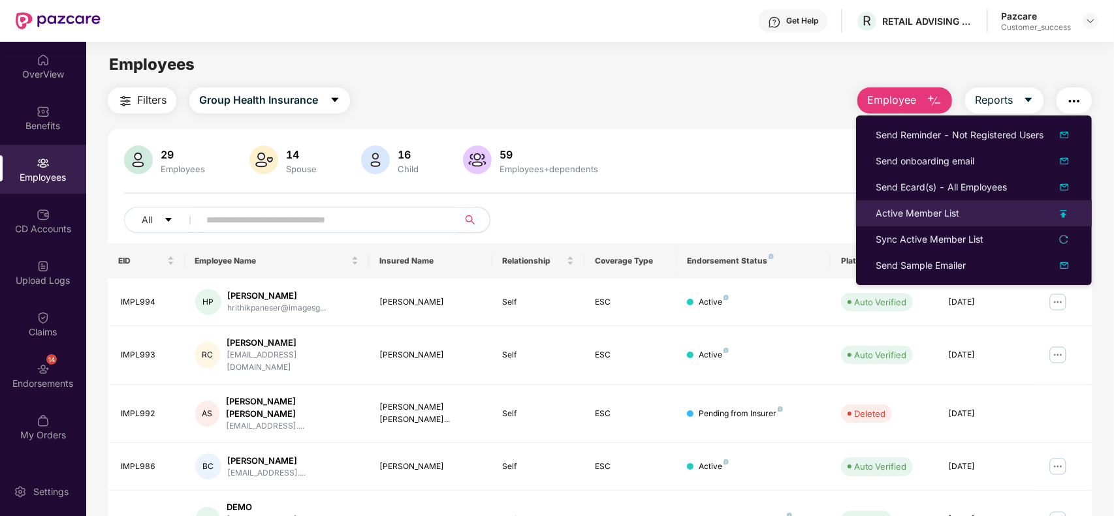
click at [913, 216] on div "Active Member List" at bounding box center [917, 213] width 84 height 14
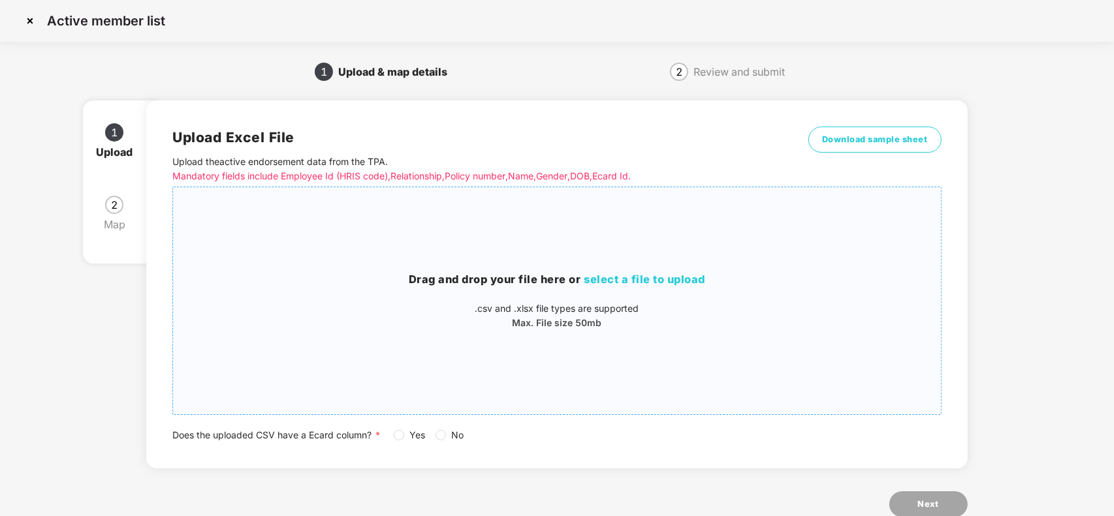
click at [687, 272] on h3 "Drag and drop your file here or select a file to upload" at bounding box center [556, 280] width 767 height 17
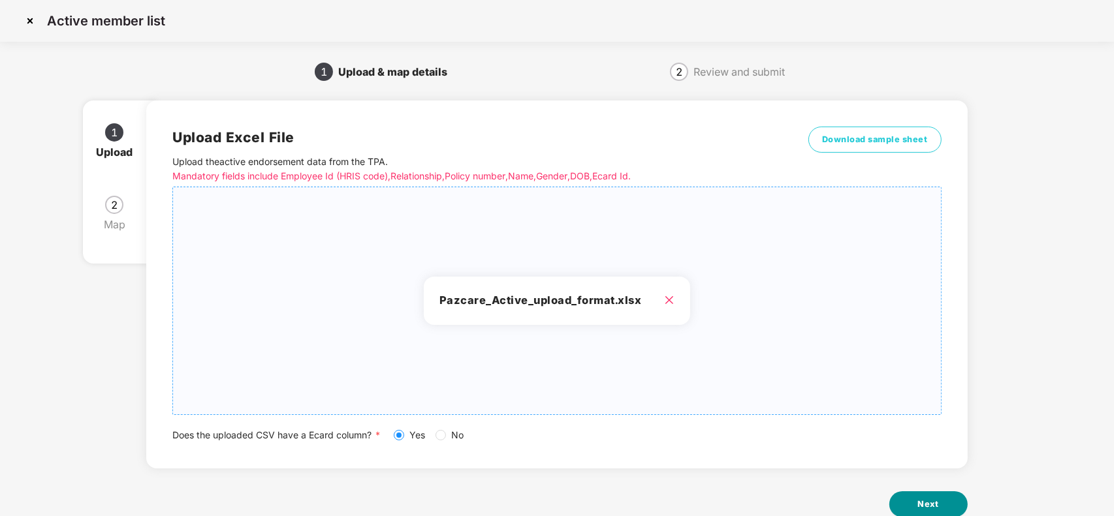
click at [911, 503] on button "Next" at bounding box center [928, 505] width 78 height 26
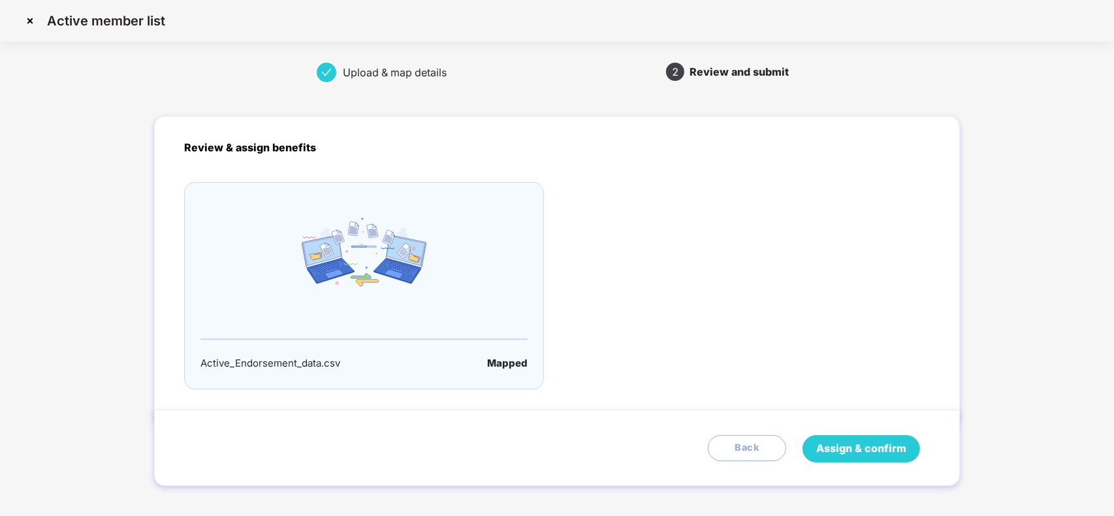
click at [843, 448] on span "Assign & confirm" at bounding box center [861, 449] width 90 height 16
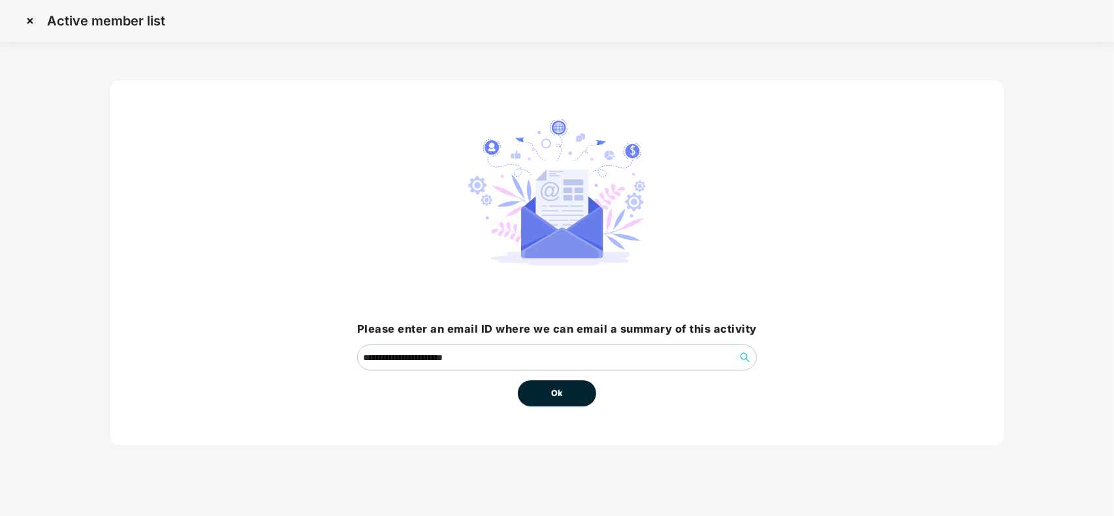
click at [559, 389] on span "Ok" at bounding box center [557, 393] width 12 height 13
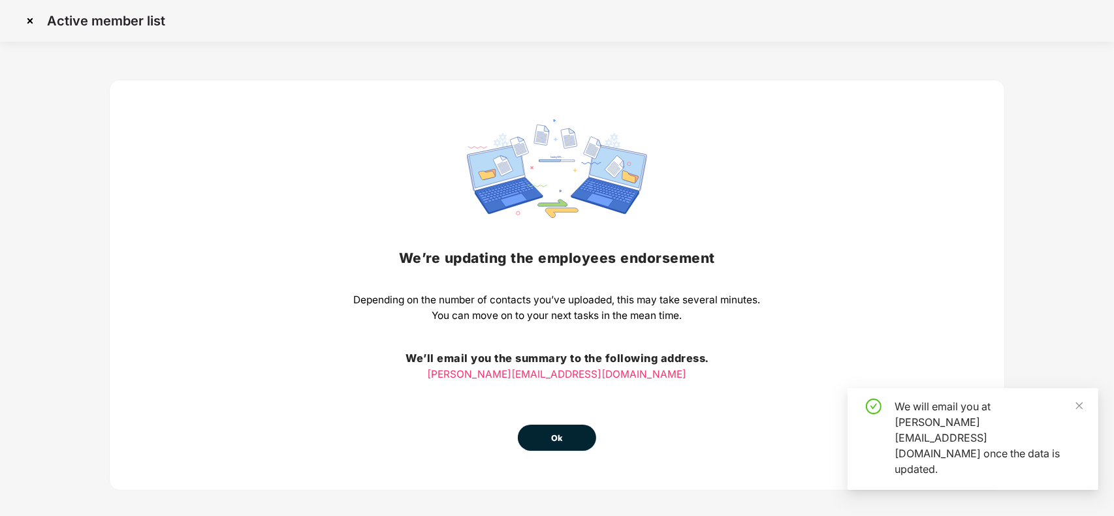
click at [532, 439] on button "Ok" at bounding box center [557, 438] width 78 height 26
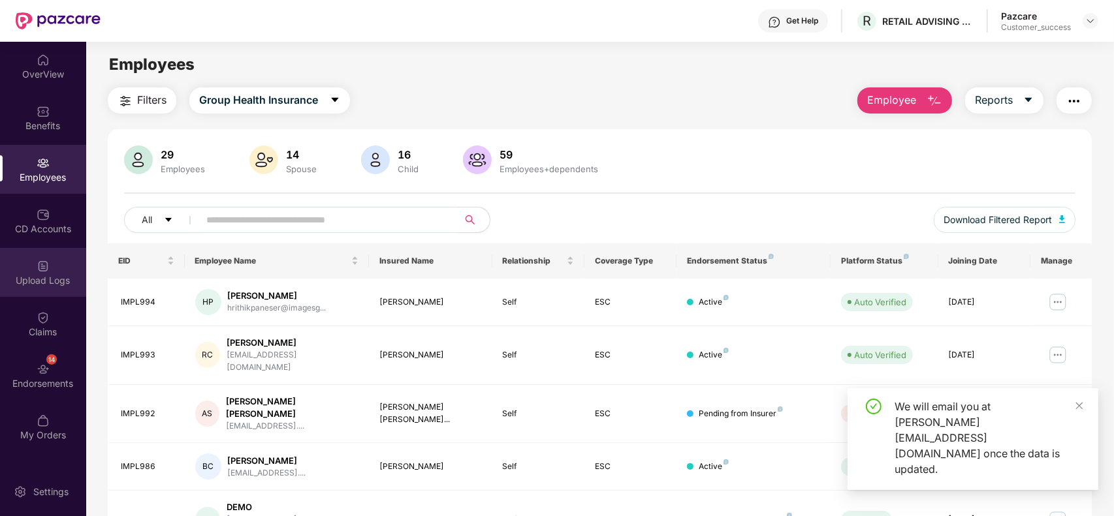
click at [20, 275] on div "Upload Logs" at bounding box center [43, 280] width 86 height 13
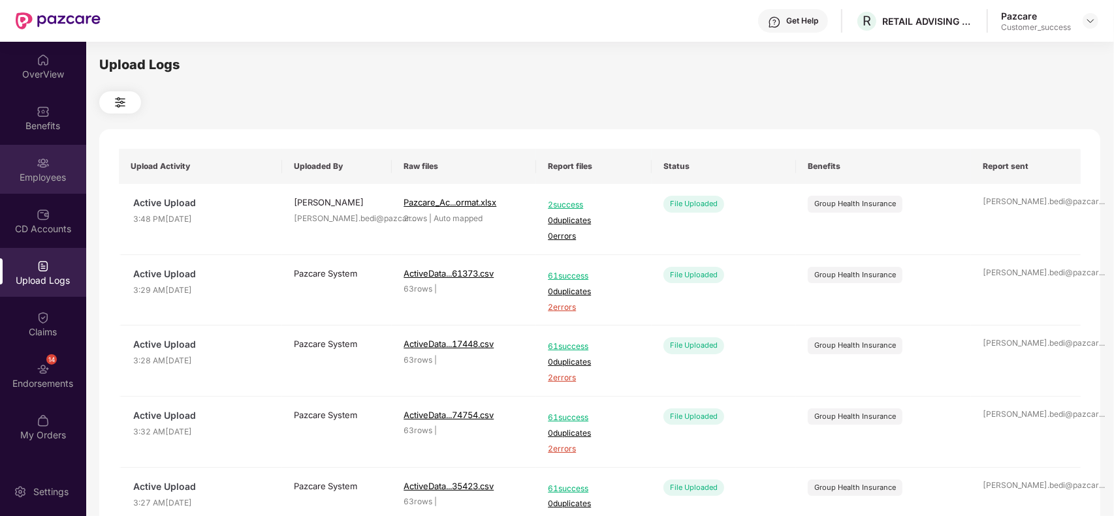
click at [38, 160] on img at bounding box center [43, 163] width 13 height 13
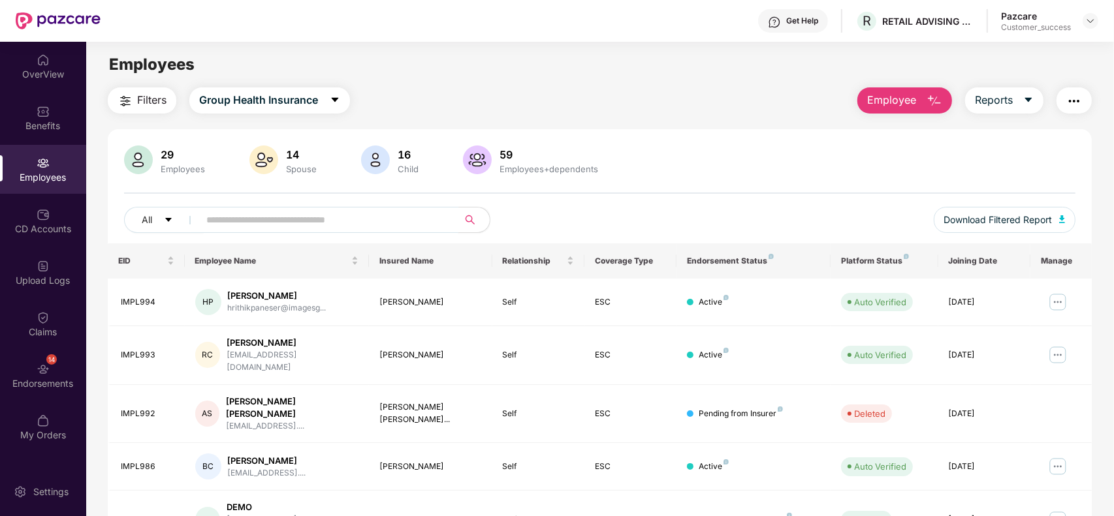
click at [246, 216] on input "text" at bounding box center [323, 220] width 234 height 20
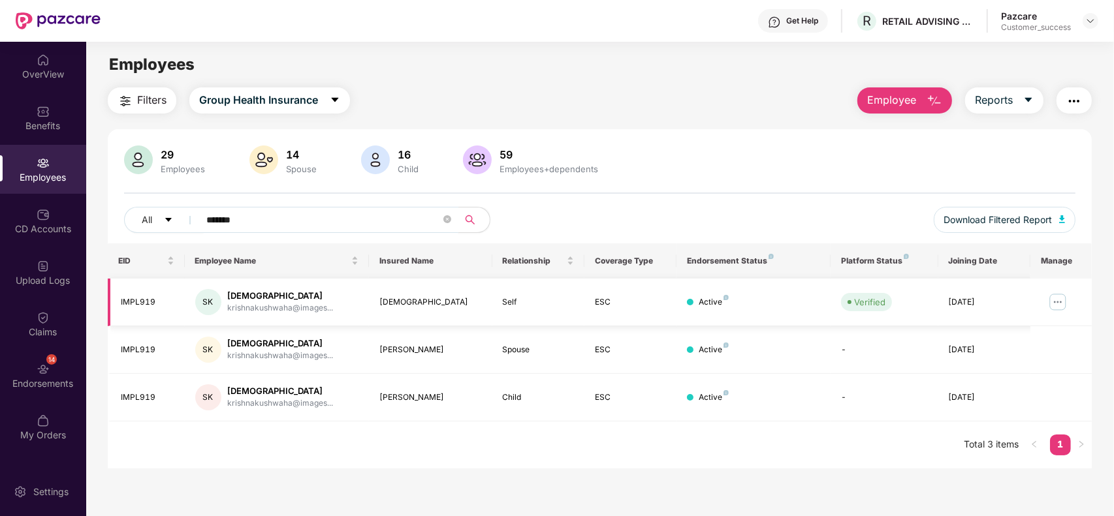
type input "*******"
click at [1059, 300] on img at bounding box center [1057, 302] width 21 height 21
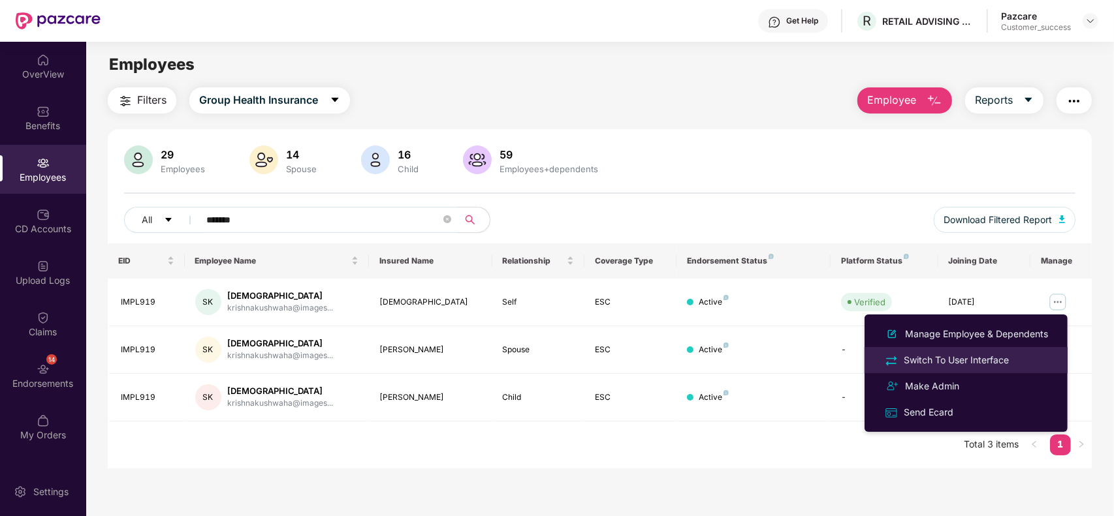
click at [971, 351] on li "Switch To User Interface" at bounding box center [965, 360] width 203 height 26
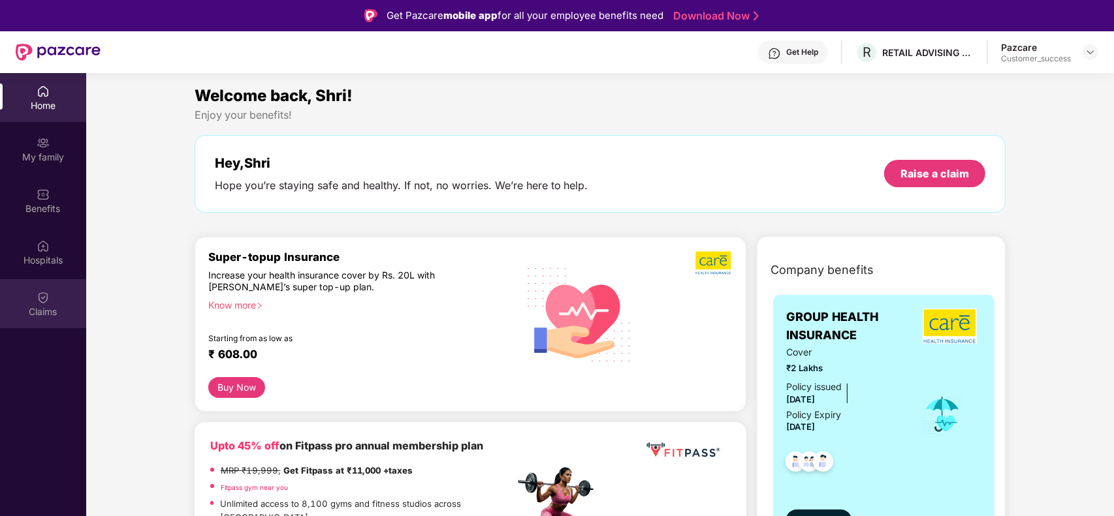
click at [34, 296] on div "Claims" at bounding box center [43, 303] width 86 height 49
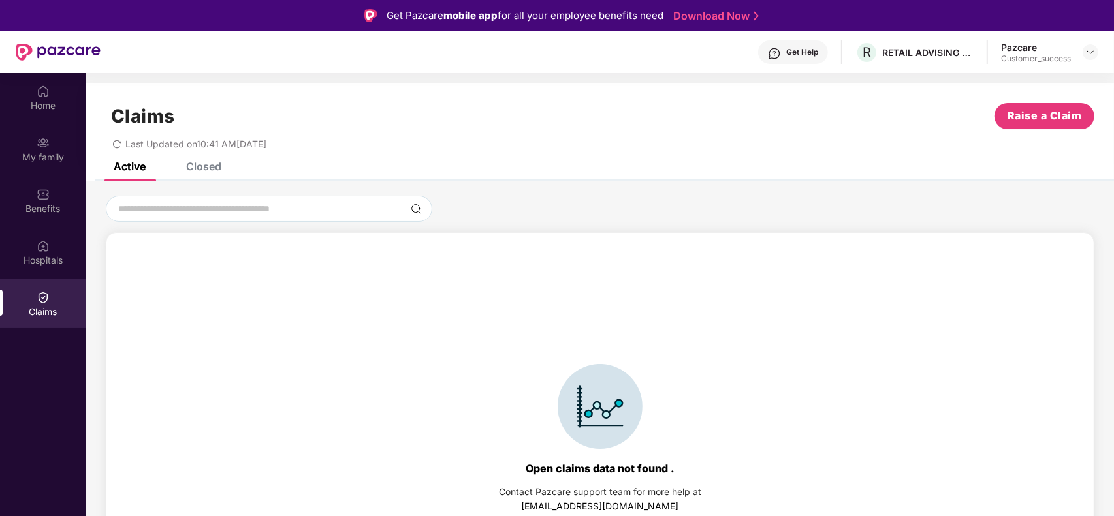
click at [199, 178] on div "Closed" at bounding box center [193, 166] width 55 height 29
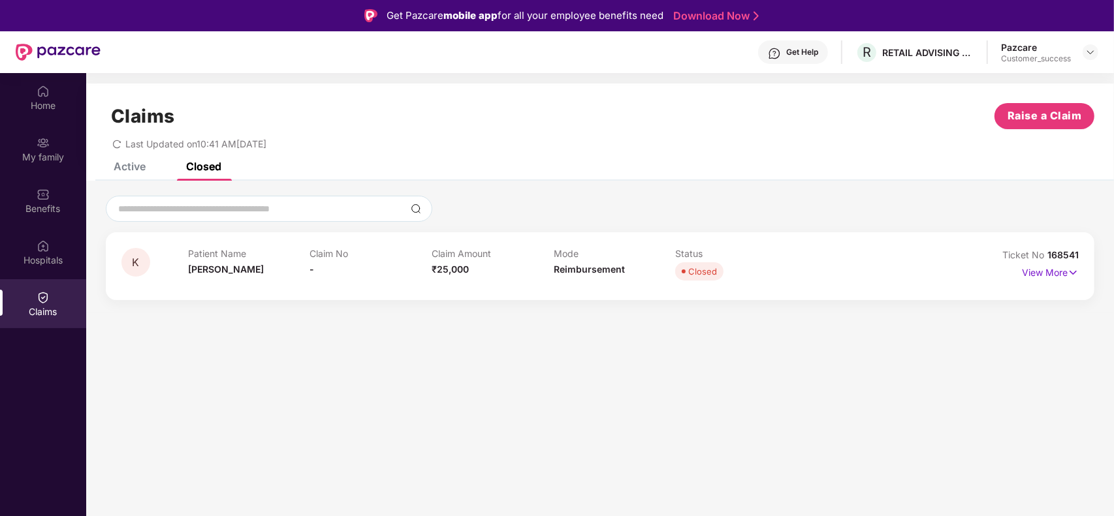
click at [1062, 249] on span "168541" at bounding box center [1062, 254] width 31 height 11
copy div "Ticket No 168541"
click at [1087, 50] on img at bounding box center [1090, 52] width 10 height 10
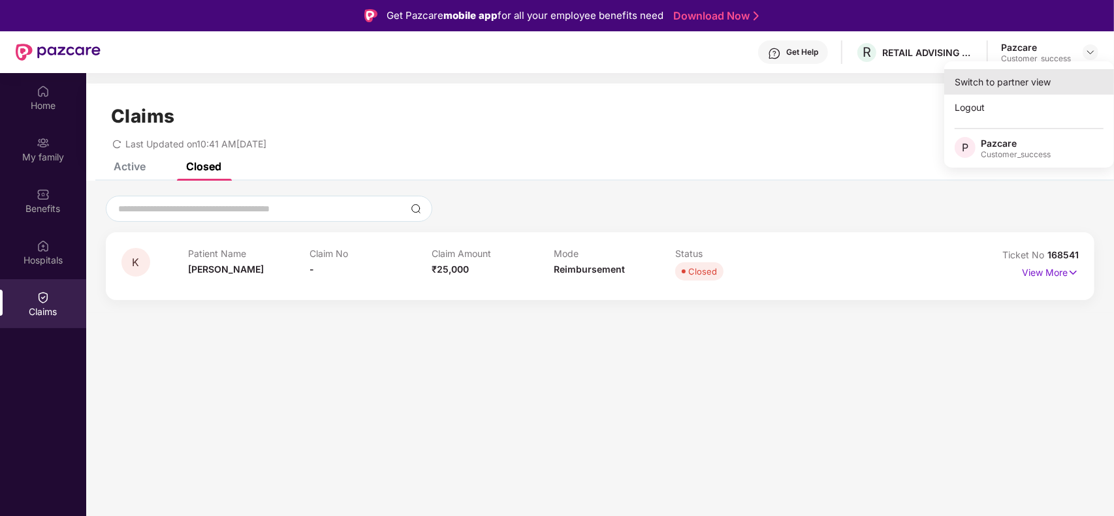
click at [1058, 74] on div "Switch to partner view" at bounding box center [1029, 81] width 170 height 25
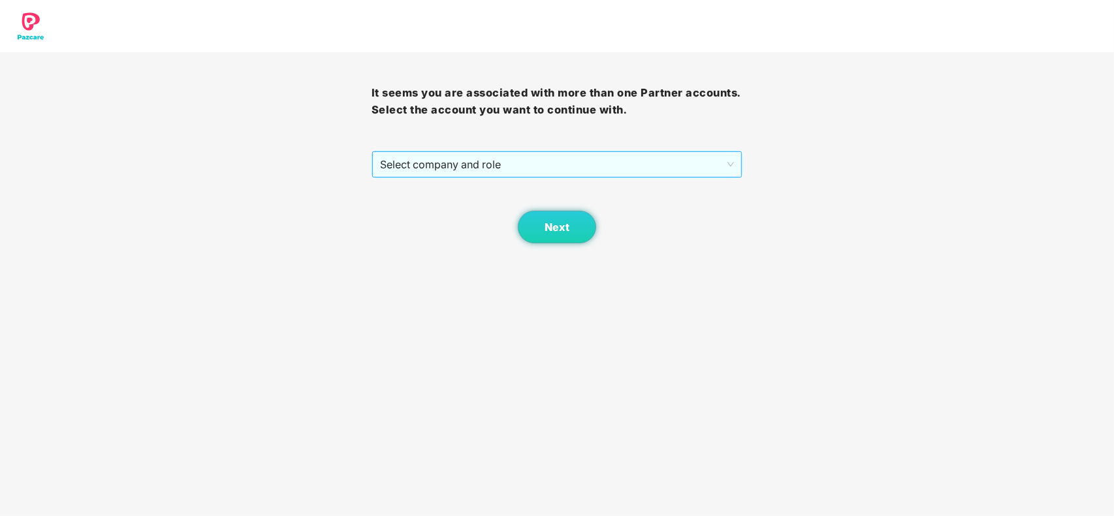
click at [621, 152] on span "Select company and role" at bounding box center [557, 164] width 354 height 25
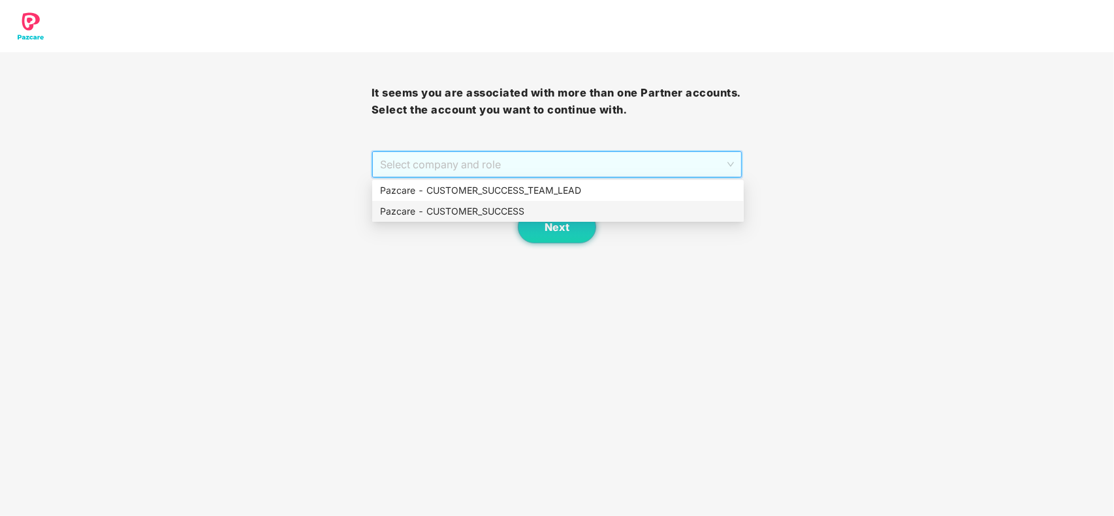
click at [445, 207] on div "Pazcare - CUSTOMER_SUCCESS" at bounding box center [558, 211] width 356 height 14
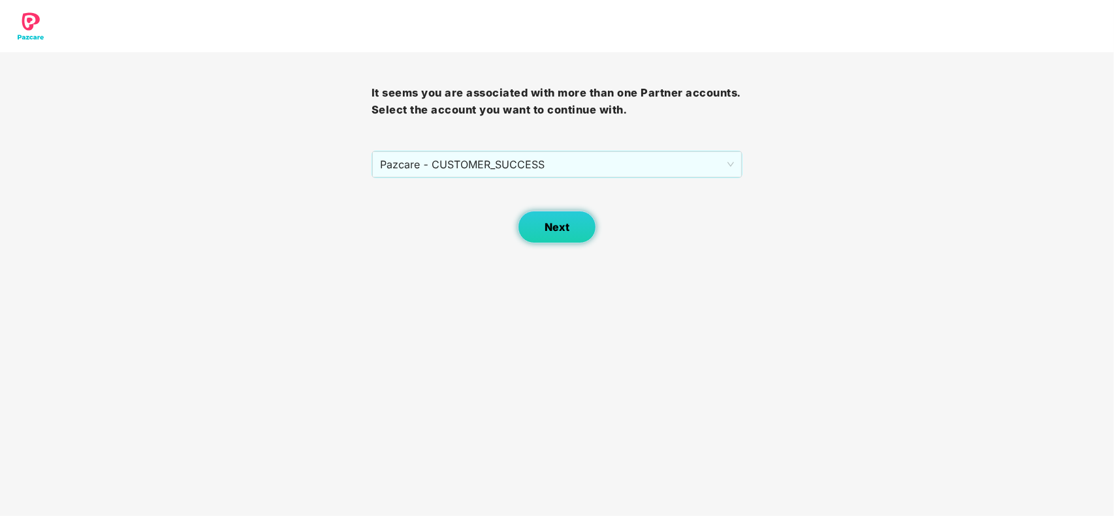
click at [560, 228] on span "Next" at bounding box center [556, 227] width 25 height 12
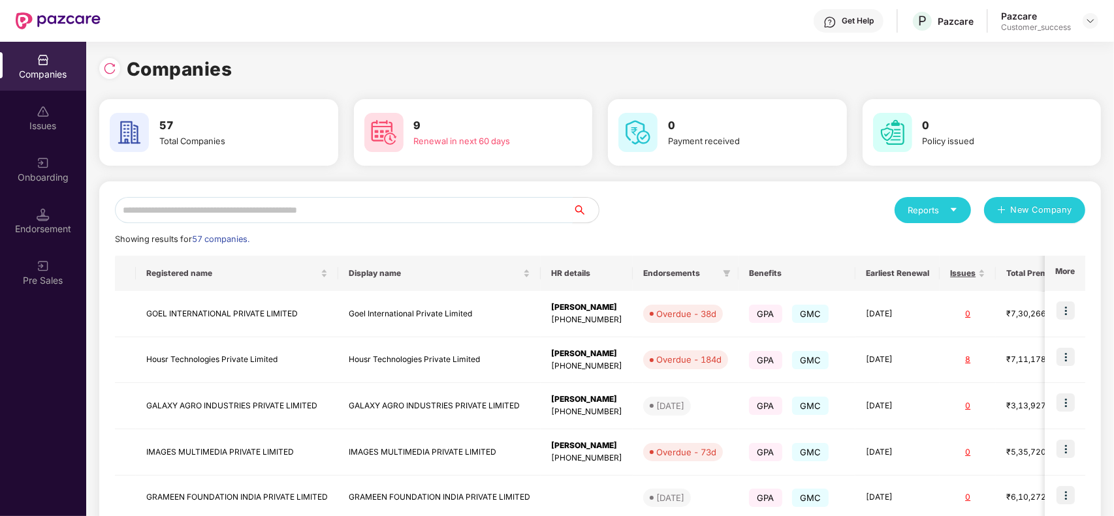
click at [337, 204] on input "text" at bounding box center [344, 210] width 458 height 26
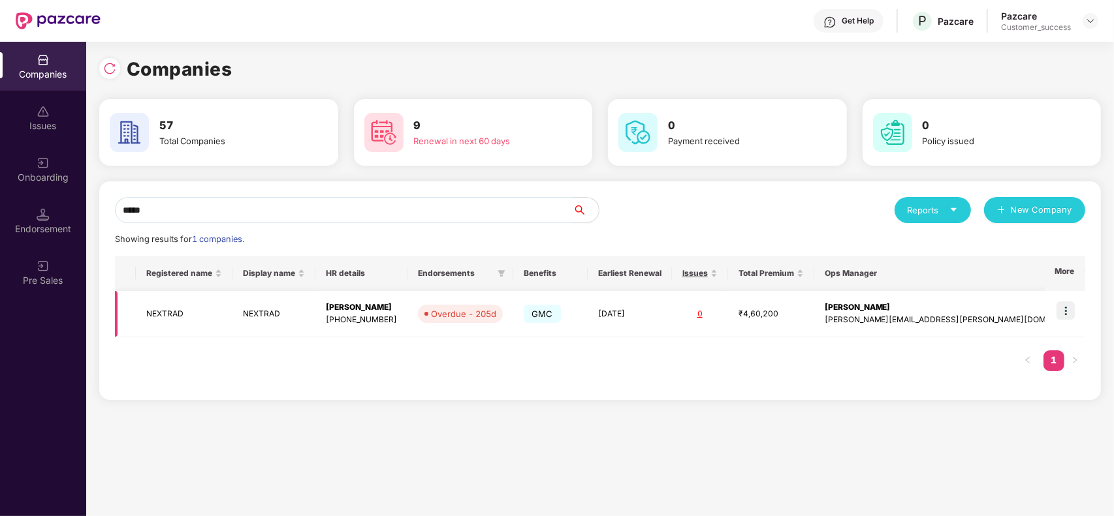
type input "*****"
click at [284, 313] on td "NEXTRAD" at bounding box center [273, 314] width 83 height 46
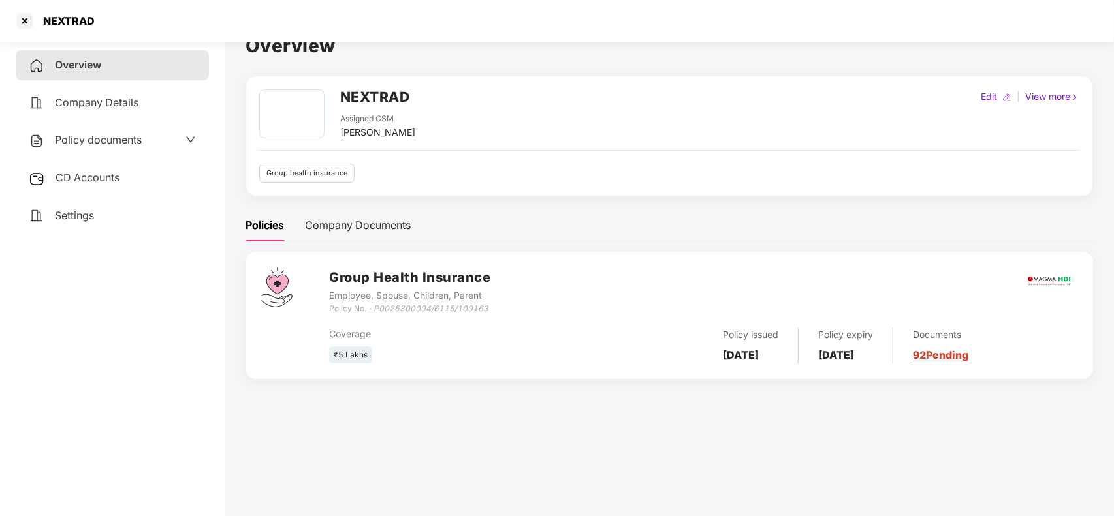
scroll to position [21, 0]
click at [31, 21] on div at bounding box center [24, 20] width 21 height 21
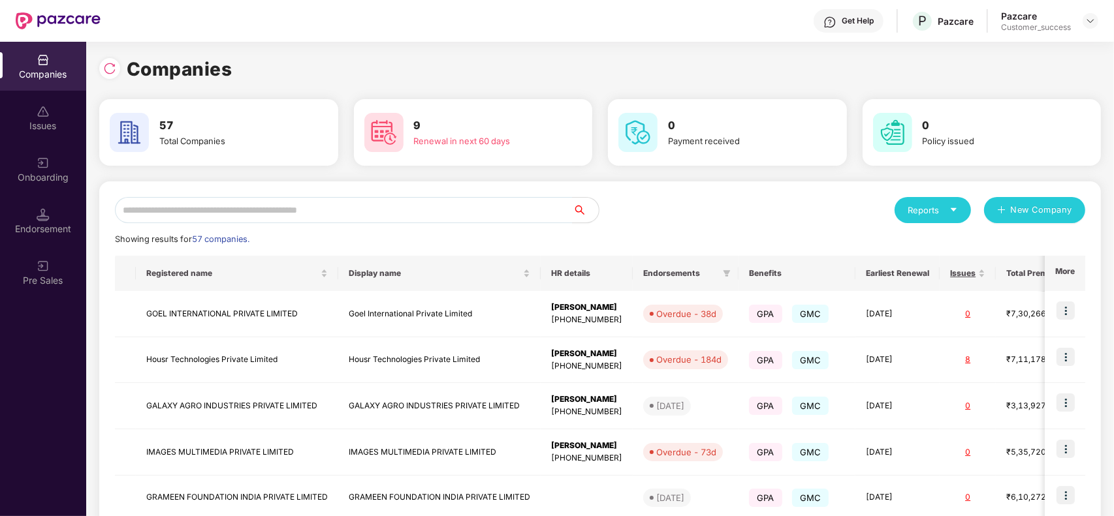
scroll to position [0, 0]
click at [356, 216] on input "text" at bounding box center [344, 210] width 458 height 26
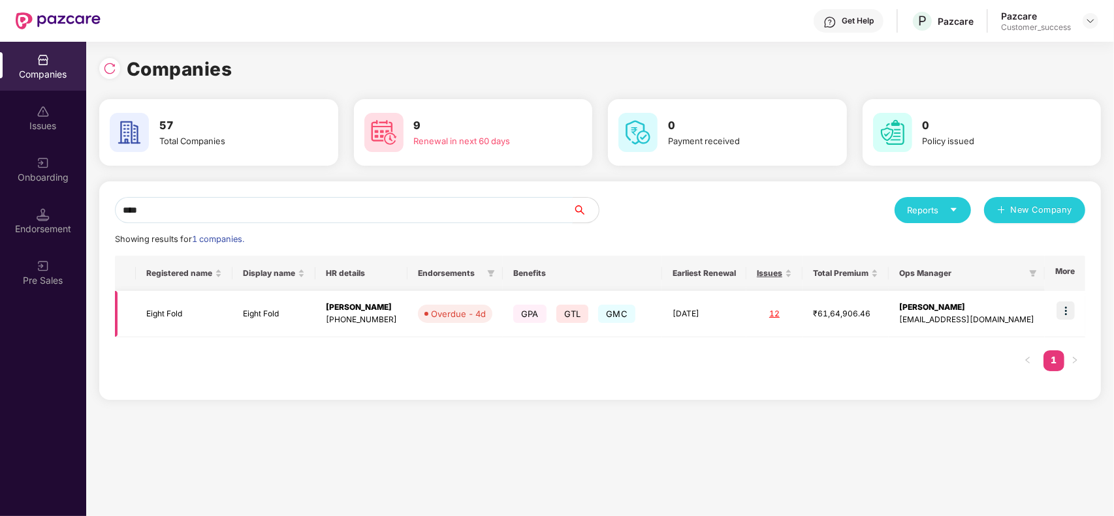
type input "****"
click at [1069, 315] on img at bounding box center [1065, 311] width 18 height 18
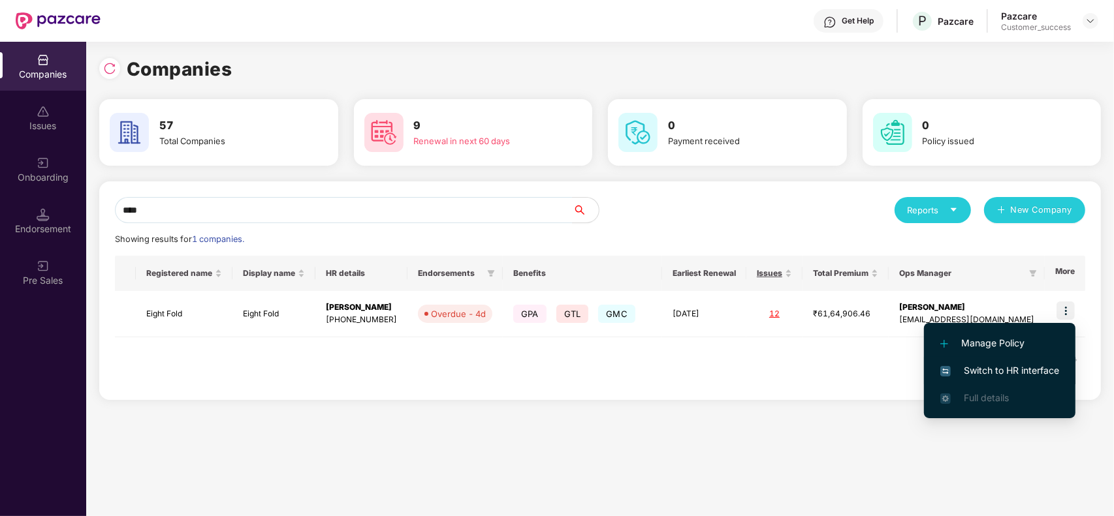
click at [1009, 377] on span "Switch to HR interface" at bounding box center [999, 371] width 119 height 14
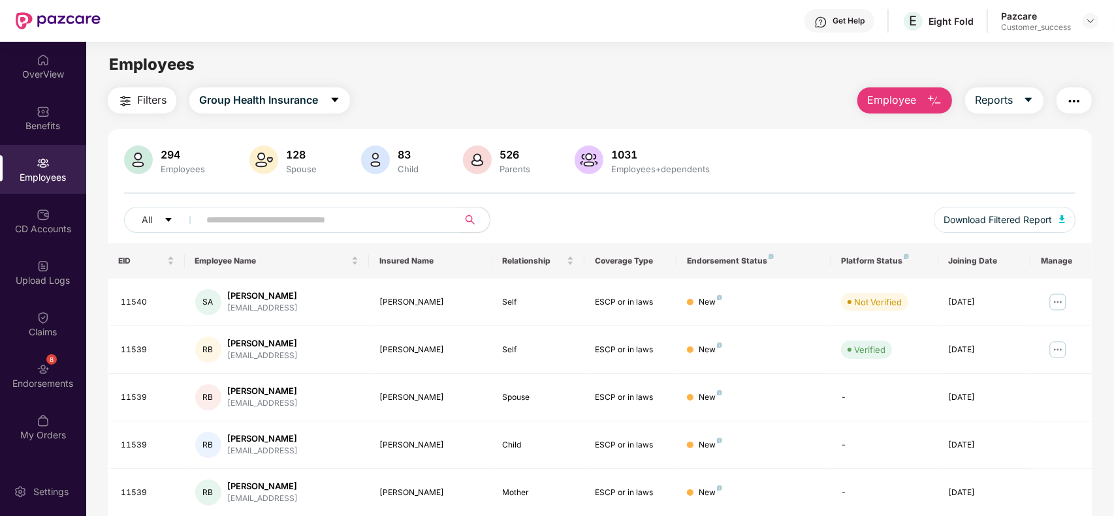
click at [260, 217] on input "text" at bounding box center [323, 220] width 234 height 20
paste input "**********"
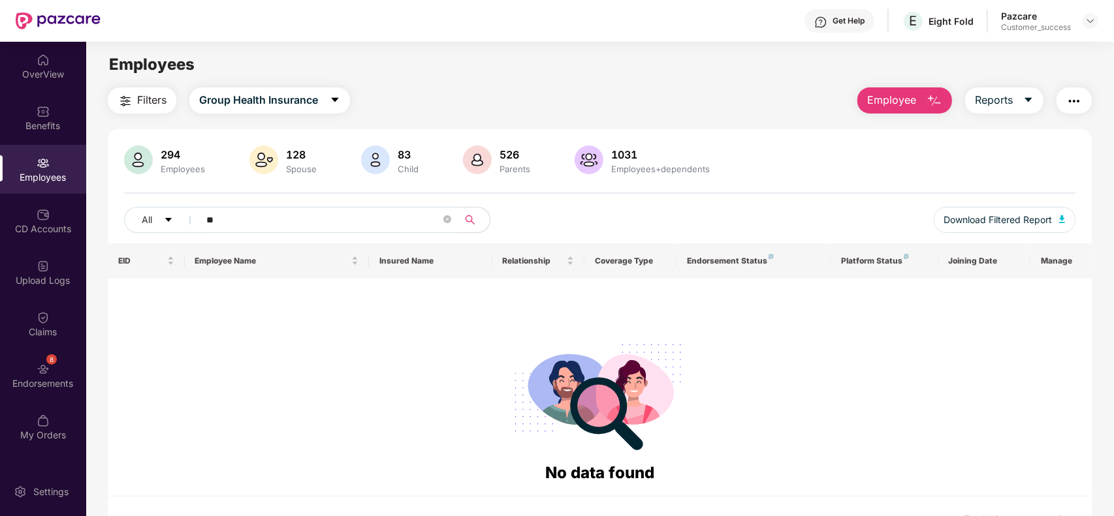
type input "*"
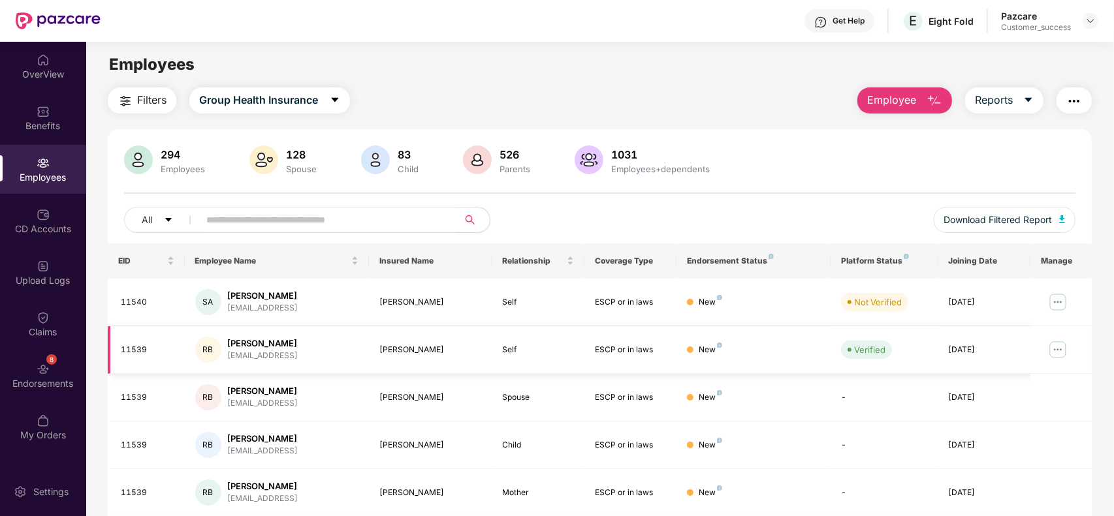
click at [1058, 341] on img at bounding box center [1057, 349] width 21 height 21
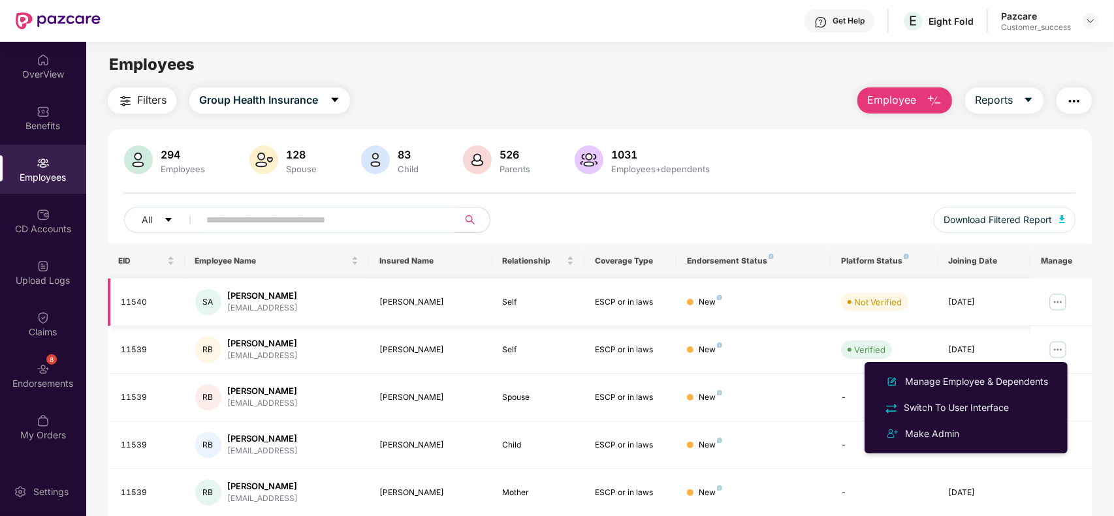
click at [274, 308] on div "sarora@eightfold.ai" at bounding box center [263, 308] width 70 height 12
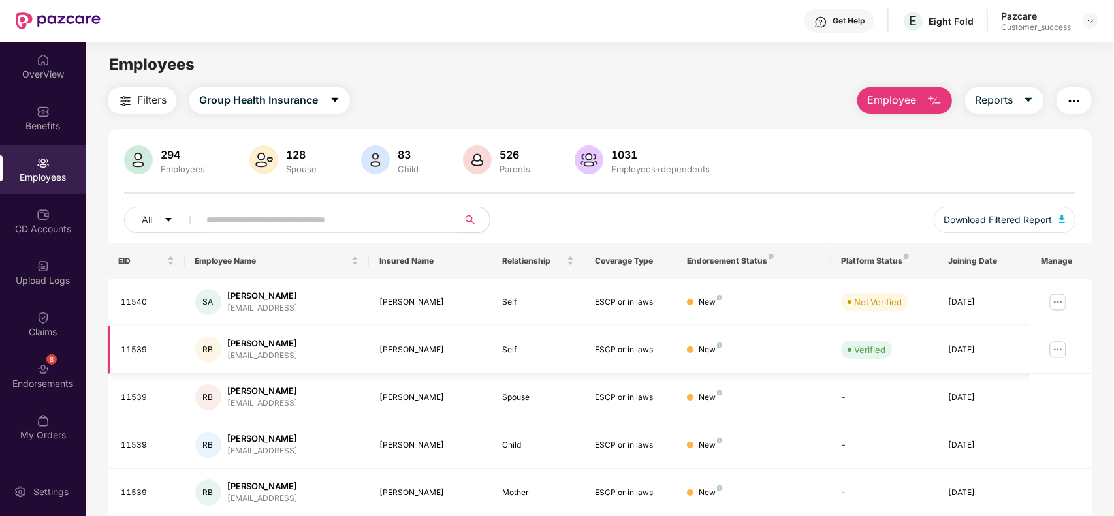
scroll to position [287, 0]
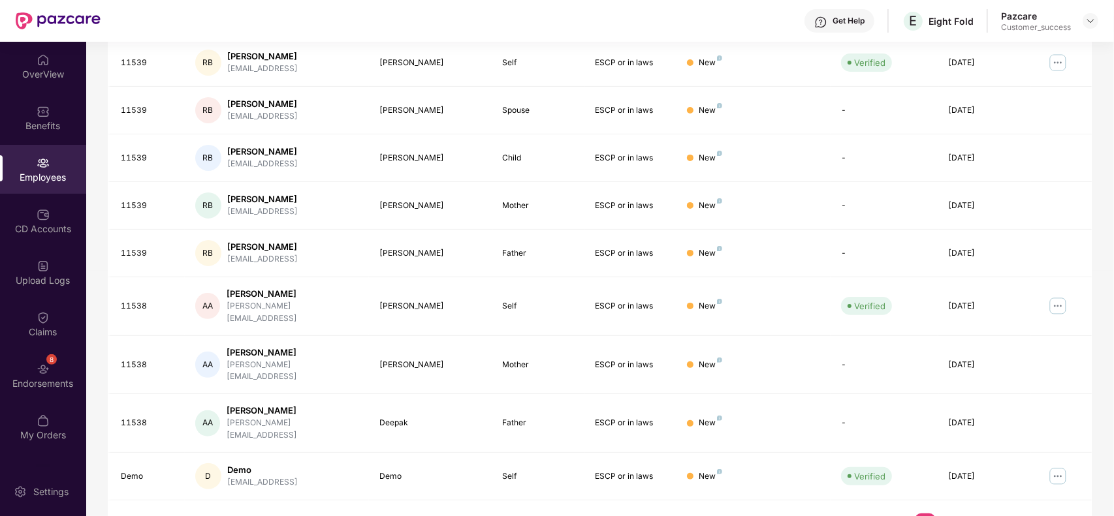
click at [1004, 514] on link "5" at bounding box center [1008, 524] width 21 height 20
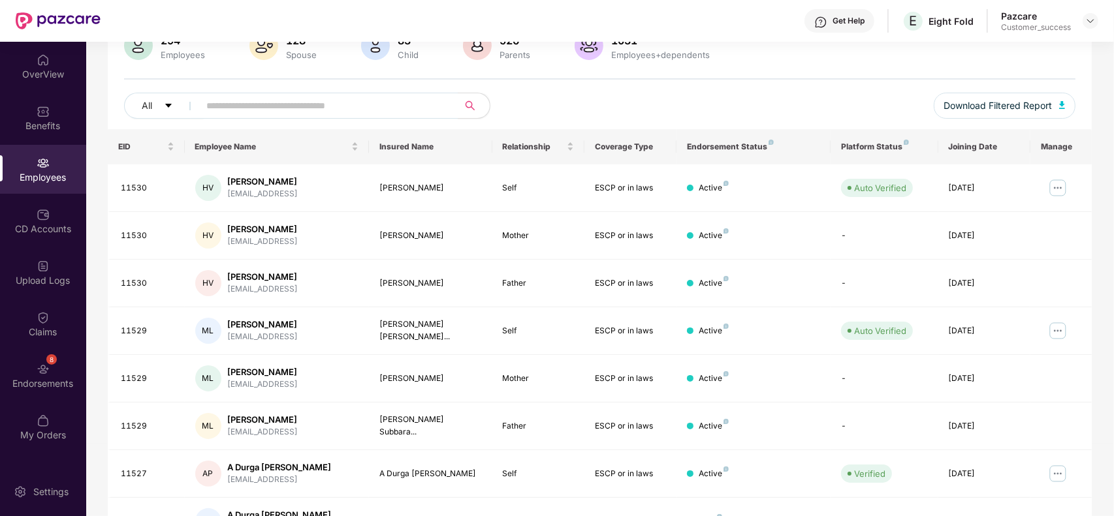
scroll to position [113, 0]
click at [1050, 189] on img at bounding box center [1057, 189] width 21 height 21
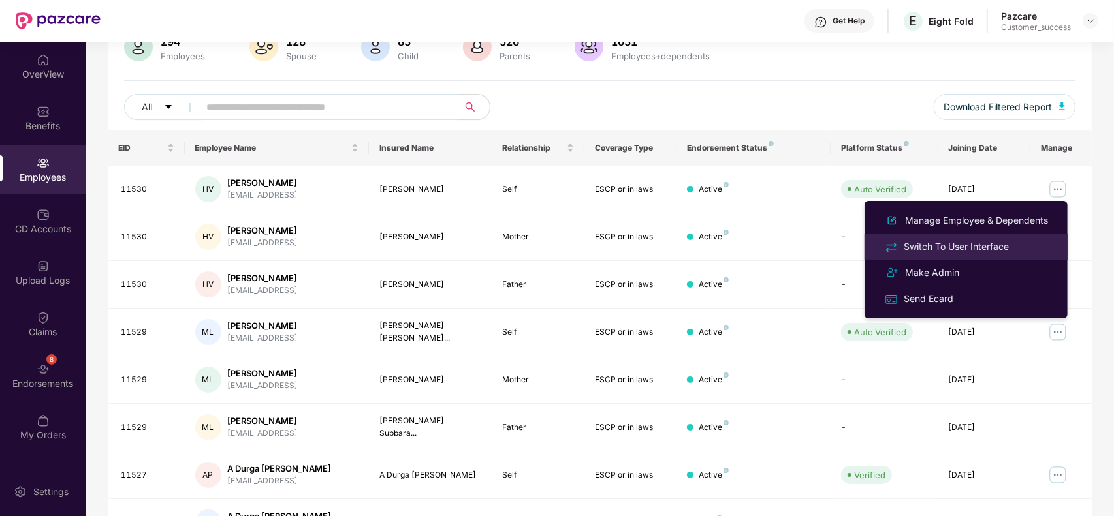
click at [971, 242] on div "Switch To User Interface" at bounding box center [956, 247] width 110 height 14
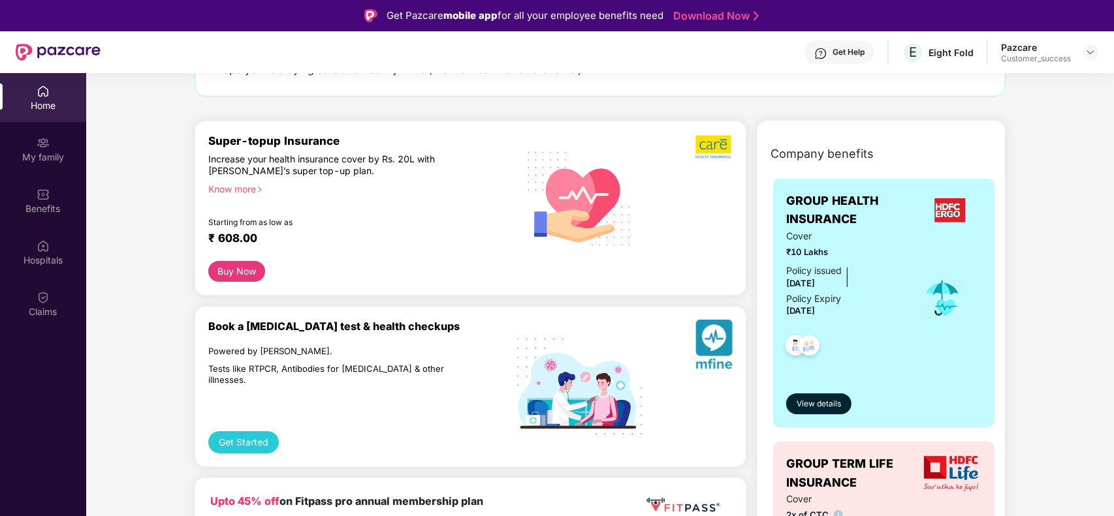
scroll to position [116, 0]
click at [239, 432] on button "Get Started" at bounding box center [243, 443] width 70 height 22
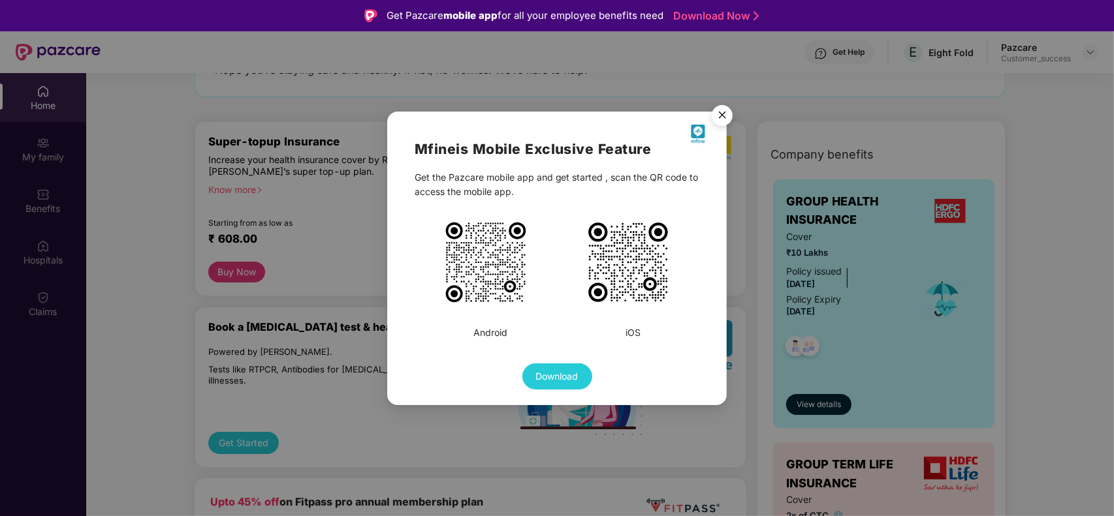
click at [721, 121] on img "Close" at bounding box center [722, 117] width 37 height 37
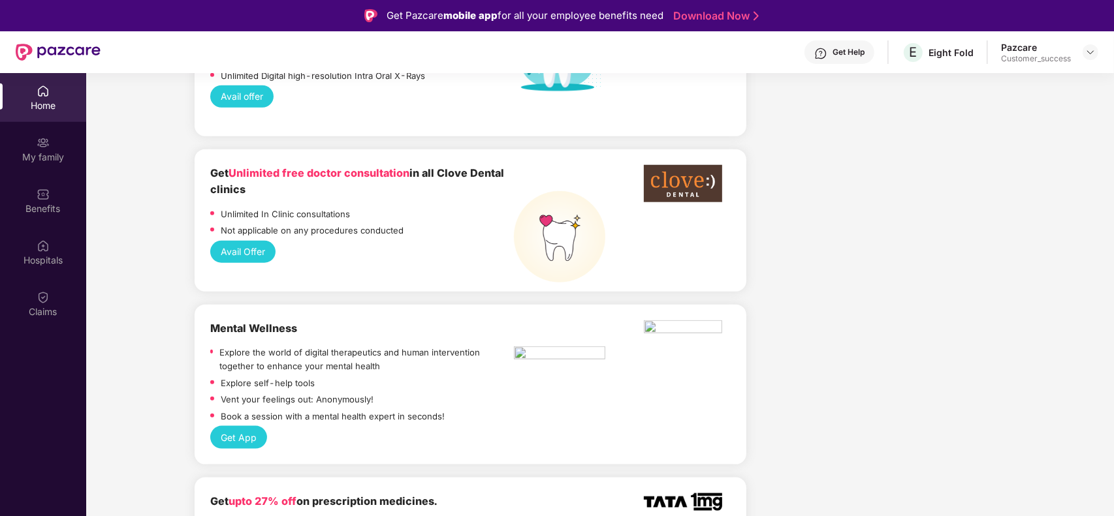
scroll to position [1322, 0]
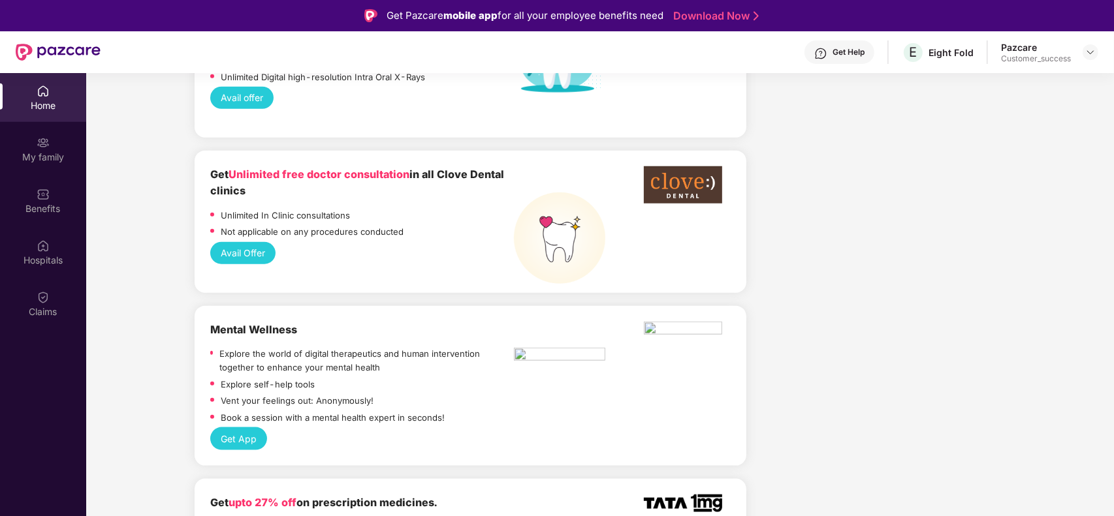
click at [517, 348] on img at bounding box center [559, 356] width 91 height 17
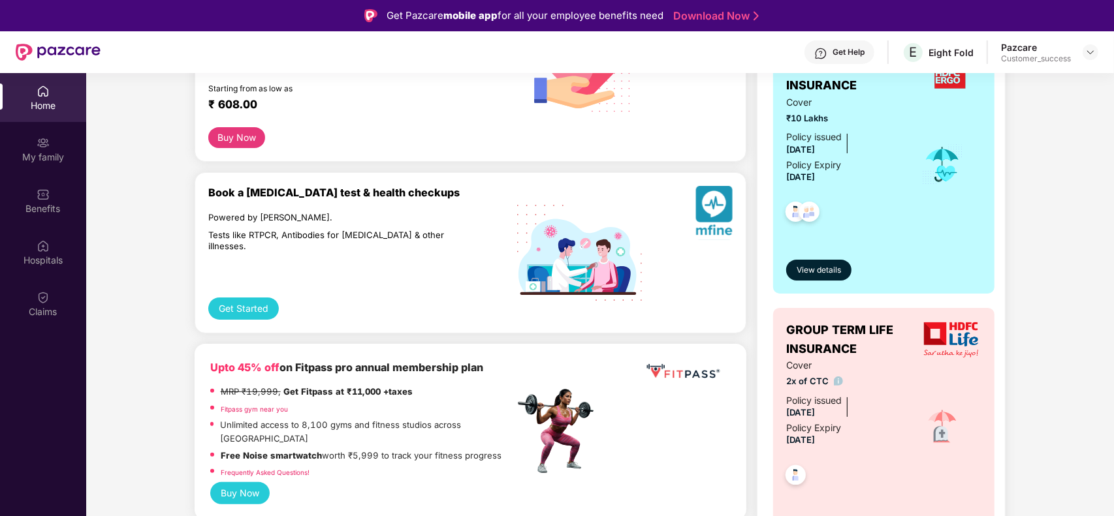
scroll to position [0, 0]
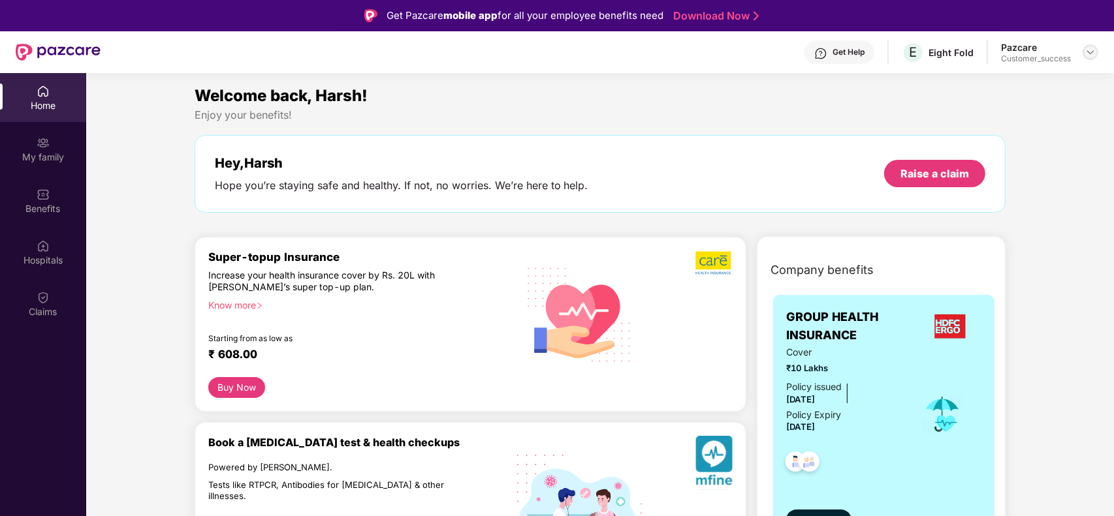
click at [1092, 47] on img at bounding box center [1090, 52] width 10 height 10
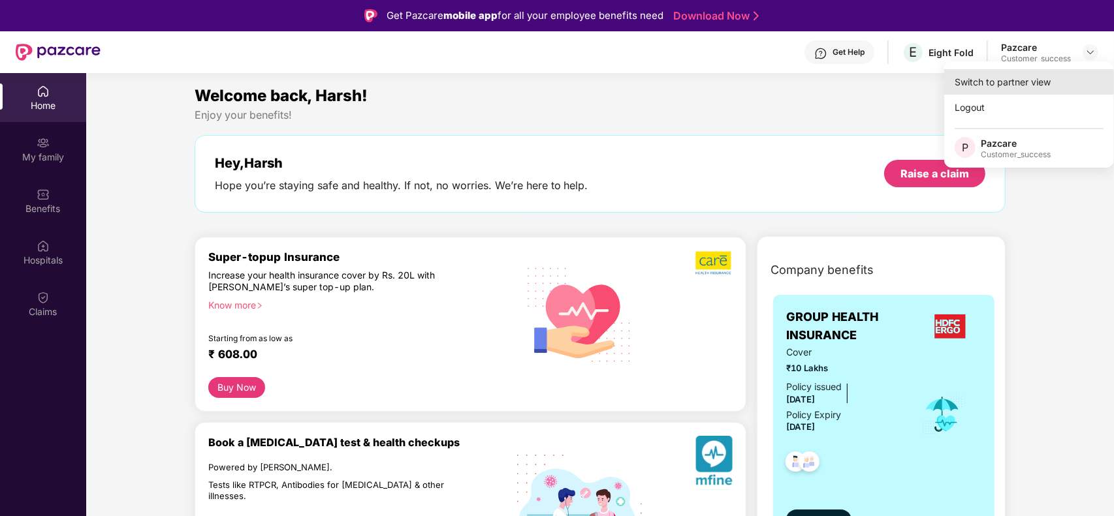
click at [1056, 72] on div "Switch to partner view" at bounding box center [1029, 81] width 170 height 25
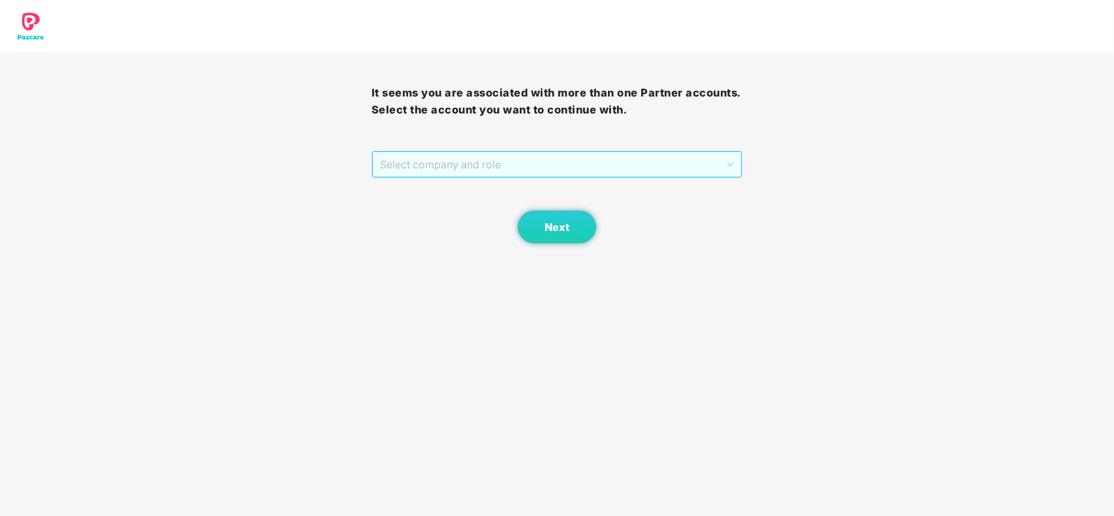
click at [540, 174] on span "Select company and role" at bounding box center [557, 164] width 354 height 25
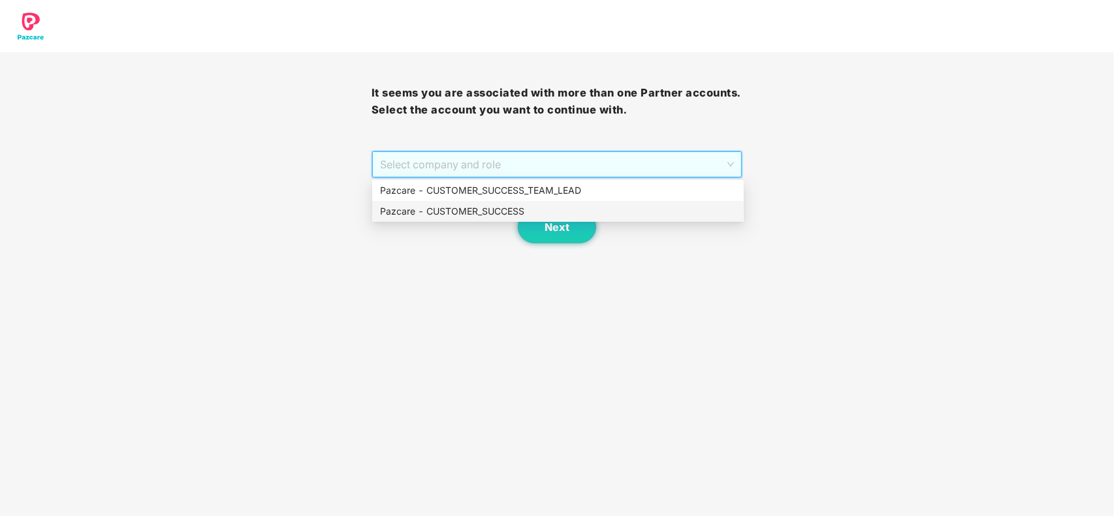
click at [490, 204] on div "Pazcare - CUSTOMER_SUCCESS" at bounding box center [558, 211] width 356 height 14
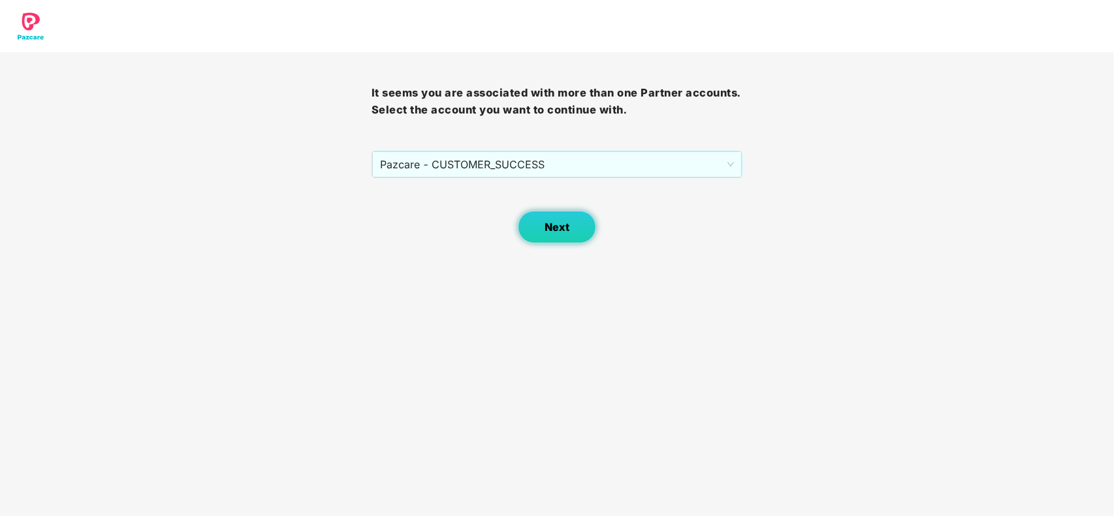
click at [540, 232] on button "Next" at bounding box center [557, 227] width 78 height 33
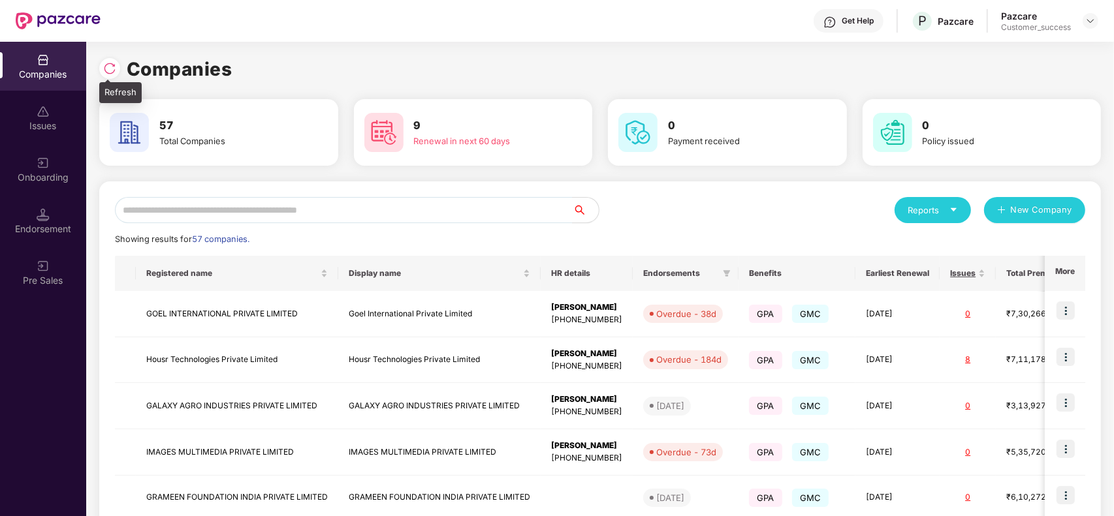
click at [108, 63] on img at bounding box center [109, 68] width 13 height 13
